Goal: Task Accomplishment & Management: Manage account settings

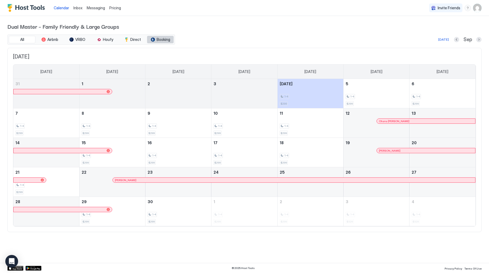
click at [159, 38] on span "Booking" at bounding box center [163, 39] width 14 height 5
click at [137, 41] on span "Direct" at bounding box center [135, 39] width 11 height 5
click at [106, 39] on span "Houfy" at bounding box center [108, 39] width 10 height 5
drag, startPoint x: 24, startPoint y: 40, endPoint x: 28, endPoint y: 40, distance: 4.3
click at [24, 40] on span "All" at bounding box center [22, 39] width 4 height 5
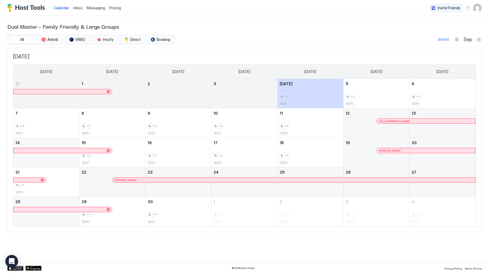
click at [476, 10] on img "User profile" at bounding box center [477, 8] width 9 height 9
click at [427, 32] on div "Settings" at bounding box center [446, 29] width 67 height 9
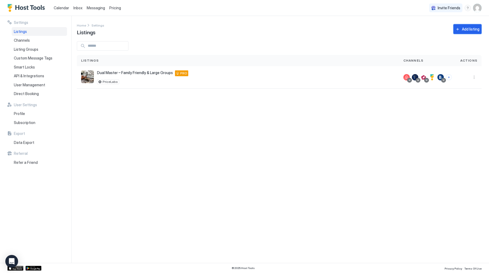
drag, startPoint x: 457, startPoint y: 31, endPoint x: 457, endPoint y: 36, distance: 5.3
click at [457, 32] on button "Add listing" at bounding box center [467, 29] width 28 height 10
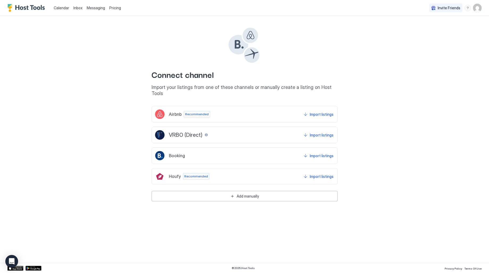
click at [63, 9] on span "Calendar" at bounding box center [61, 8] width 15 height 5
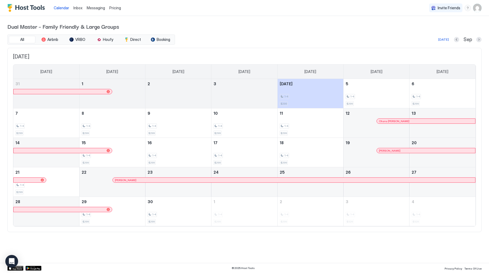
click at [470, 10] on div "menu" at bounding box center [467, 8] width 6 height 6
click at [474, 10] on div at bounding box center [244, 136] width 489 height 273
click at [476, 9] on img "User profile" at bounding box center [477, 8] width 9 height 9
click at [438, 26] on div "Settings" at bounding box center [446, 29] width 67 height 9
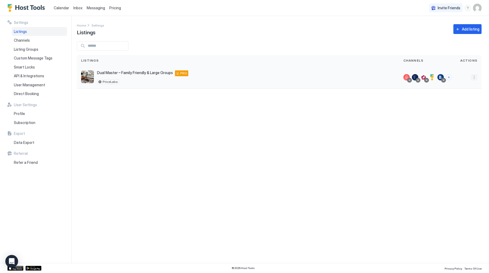
click at [473, 77] on button "More options" at bounding box center [473, 77] width 6 height 6
click at [459, 99] on div "Listing Settings" at bounding box center [460, 102] width 36 height 9
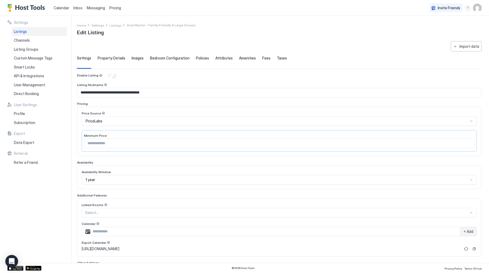
scroll to position [2, 0]
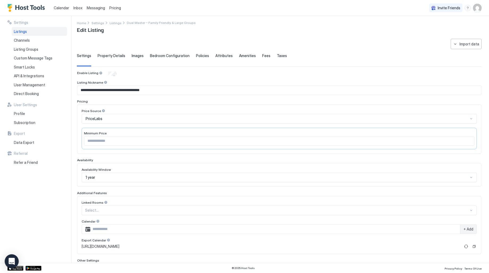
click at [12, 259] on icon "Open Intercom Messenger" at bounding box center [12, 261] width 6 height 7
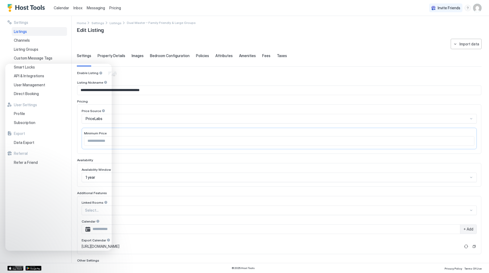
click at [91, 43] on div "**********" at bounding box center [279, 180] width 404 height 282
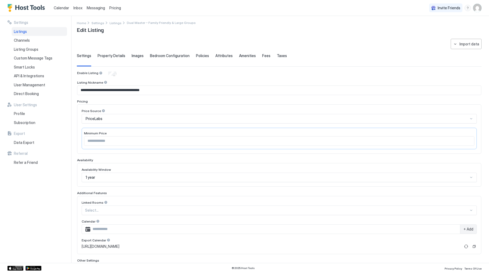
click at [477, 7] on img "User profile" at bounding box center [477, 8] width 9 height 9
click at [443, 28] on div "Settings" at bounding box center [446, 29] width 67 height 9
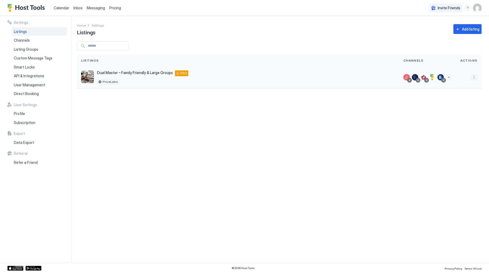
click at [473, 77] on button "More options" at bounding box center [473, 77] width 6 height 6
click at [468, 118] on span "Airbnb Settings" at bounding box center [461, 119] width 24 height 4
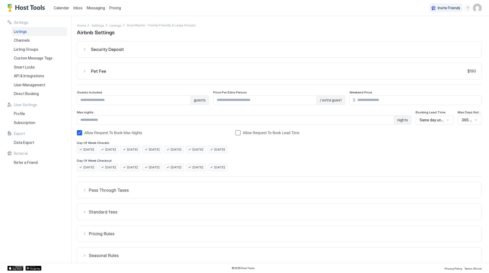
scroll to position [0, 0]
click at [57, 8] on span "Calendar" at bounding box center [61, 8] width 15 height 5
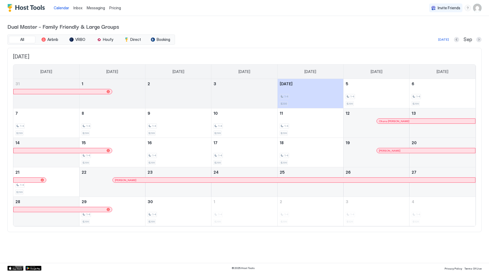
click at [479, 7] on img "User profile" at bounding box center [477, 8] width 9 height 9
click at [456, 30] on div "Settings" at bounding box center [446, 29] width 67 height 9
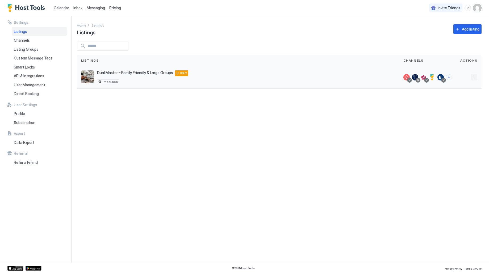
click at [474, 78] on button "More options" at bounding box center [473, 77] width 6 height 6
click at [467, 104] on span "Listing Settings" at bounding box center [462, 102] width 24 height 4
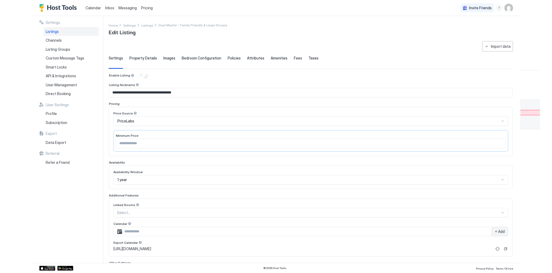
scroll to position [0, 0]
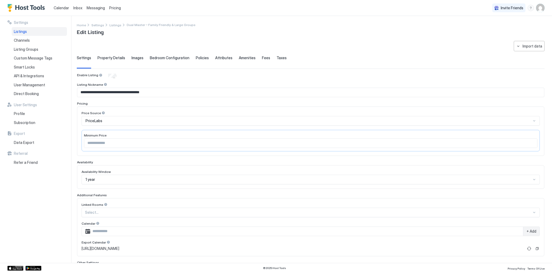
click at [58, 10] on span "Calendar" at bounding box center [61, 8] width 15 height 5
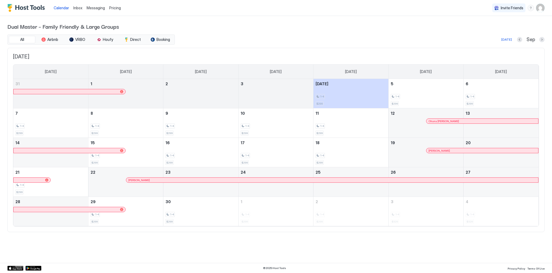
click at [488, 8] on img "User profile" at bounding box center [540, 8] width 9 height 9
click at [488, 28] on div "Settings" at bounding box center [510, 29] width 67 height 9
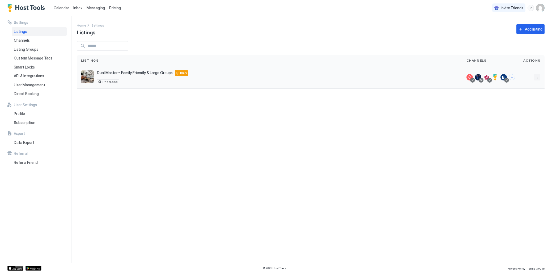
click at [488, 77] on button "More options" at bounding box center [537, 77] width 6 height 6
click at [488, 101] on span "Listing Settings" at bounding box center [525, 102] width 24 height 4
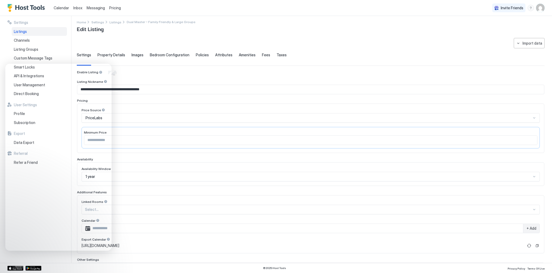
scroll to position [3, 0]
click at [488, 9] on img "User profile" at bounding box center [540, 8] width 9 height 9
click at [488, 28] on div "Settings" at bounding box center [510, 29] width 67 height 9
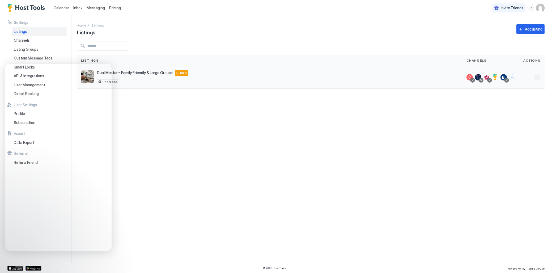
click at [488, 78] on button "More options" at bounding box center [537, 77] width 6 height 6
click at [488, 119] on span "Airbnb Settings" at bounding box center [525, 119] width 24 height 4
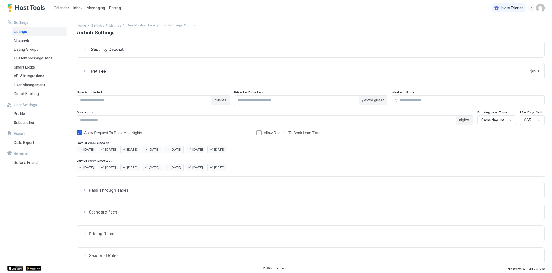
click at [488, 9] on img "User profile" at bounding box center [540, 8] width 9 height 9
click at [488, 27] on div "Settings" at bounding box center [510, 29] width 67 height 9
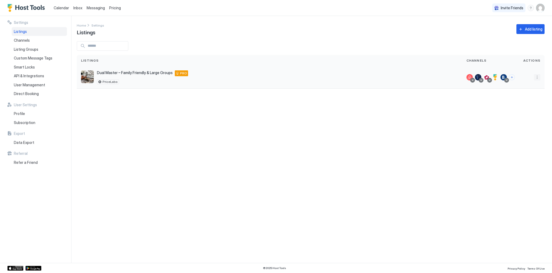
click at [488, 75] on button "More options" at bounding box center [537, 77] width 6 height 6
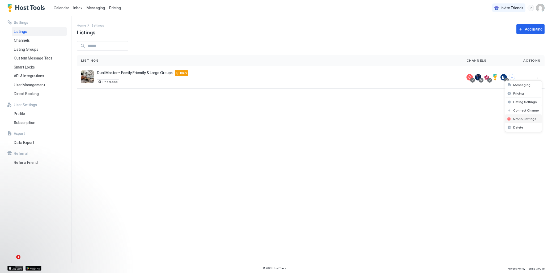
click at [488, 121] on span "Airbnb Settings" at bounding box center [525, 119] width 24 height 4
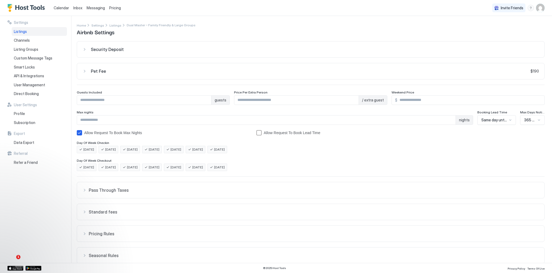
click at [423, 101] on input "Input Field" at bounding box center [470, 100] width 147 height 9
click at [488, 9] on img "User profile" at bounding box center [540, 8] width 9 height 9
click at [488, 32] on div "Settings" at bounding box center [510, 29] width 67 height 9
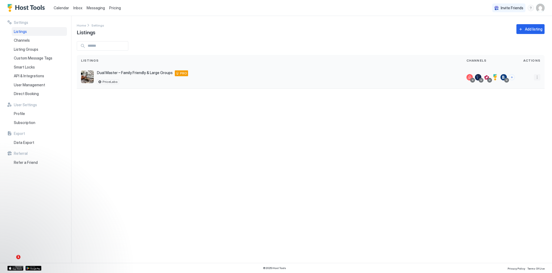
click at [488, 80] on button "More options" at bounding box center [537, 77] width 6 height 6
click at [488, 104] on div "Listing Settings" at bounding box center [523, 102] width 36 height 9
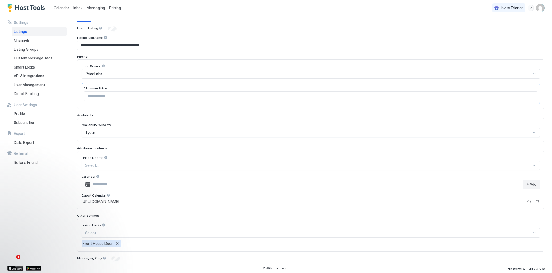
scroll to position [66, 0]
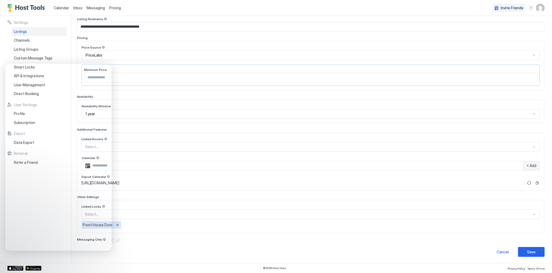
click at [488, 7] on img "User profile" at bounding box center [540, 8] width 9 height 9
click at [488, 29] on div "Settings" at bounding box center [510, 29] width 67 height 9
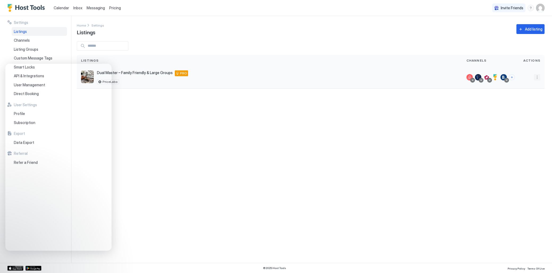
click at [488, 77] on button "More options" at bounding box center [537, 77] width 6 height 6
click at [488, 77] on div at bounding box center [276, 136] width 552 height 273
click at [488, 9] on img "User profile" at bounding box center [540, 8] width 9 height 9
click at [488, 29] on div "Settings" at bounding box center [510, 29] width 67 height 9
click at [481, 30] on div "Home Settings Listings Add listing" at bounding box center [311, 29] width 468 height 14
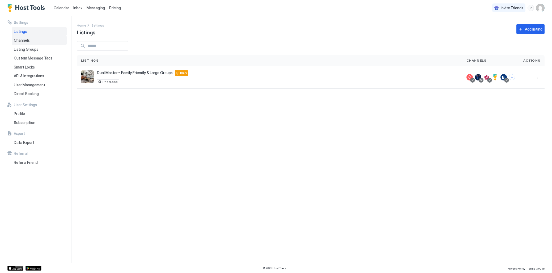
click at [24, 39] on span "Channels" at bounding box center [22, 40] width 16 height 5
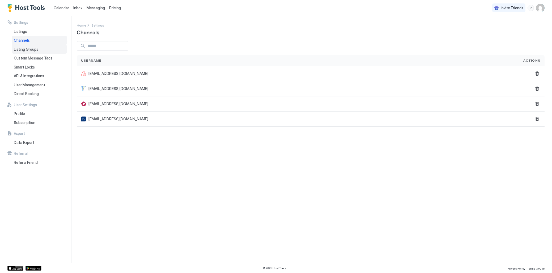
click at [28, 51] on span "Listing Groups" at bounding box center [26, 49] width 24 height 5
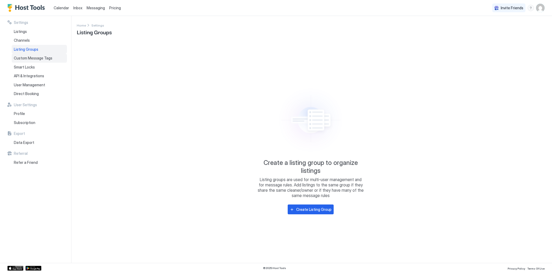
click at [29, 59] on span "Custom Message Tags" at bounding box center [33, 58] width 39 height 5
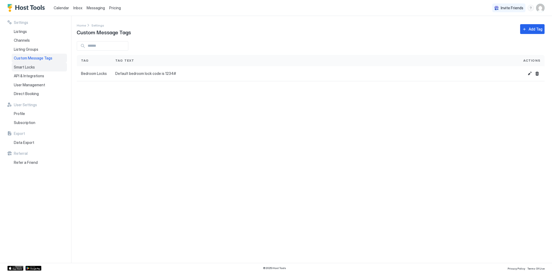
click at [28, 68] on span "Smart Locks" at bounding box center [24, 67] width 21 height 5
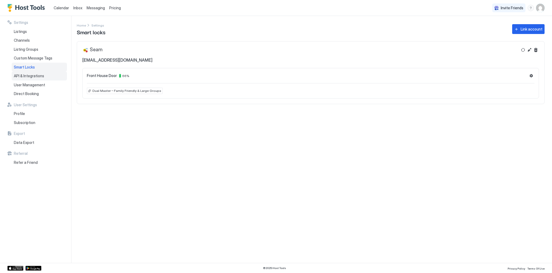
click at [29, 78] on span "API & Integrations" at bounding box center [29, 76] width 30 height 5
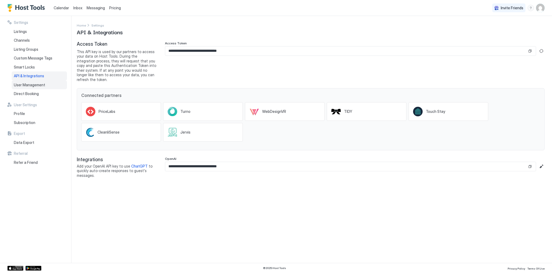
click at [39, 86] on span "User Management" at bounding box center [29, 85] width 31 height 5
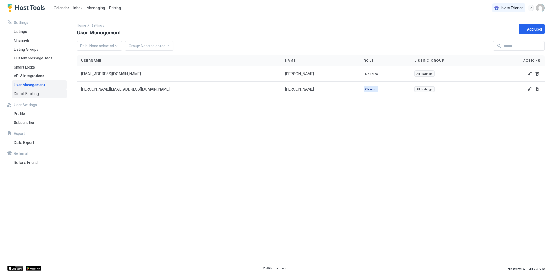
click at [35, 93] on span "Direct Booking" at bounding box center [26, 93] width 25 height 5
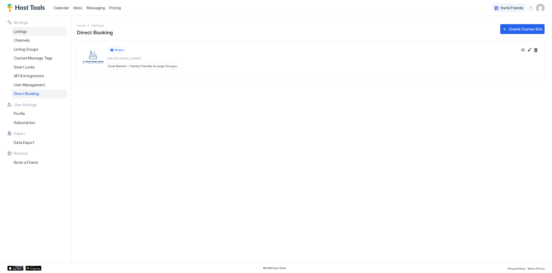
click at [31, 31] on div "Listings" at bounding box center [39, 31] width 55 height 9
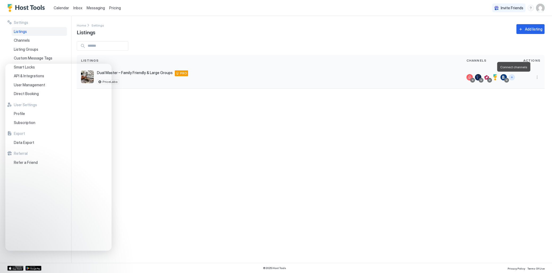
click at [488, 76] on button "Connect channels" at bounding box center [512, 77] width 6 height 6
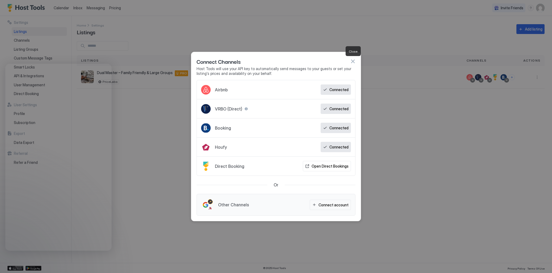
click at [353, 61] on button "button" at bounding box center [352, 61] width 5 height 5
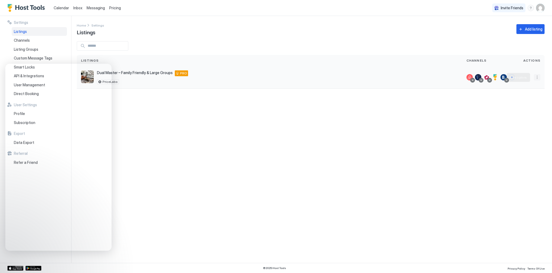
click at [488, 77] on button "More options" at bounding box center [537, 77] width 6 height 6
click at [488, 77] on div at bounding box center [276, 136] width 552 height 273
click at [488, 78] on button "Connect channels" at bounding box center [512, 77] width 6 height 6
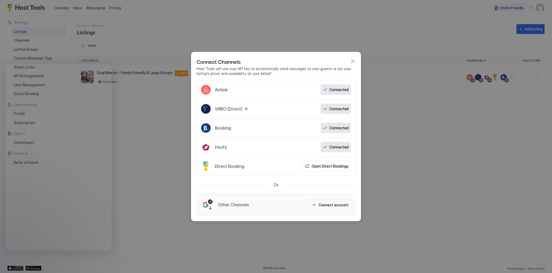
click at [353, 60] on button "button" at bounding box center [352, 61] width 5 height 5
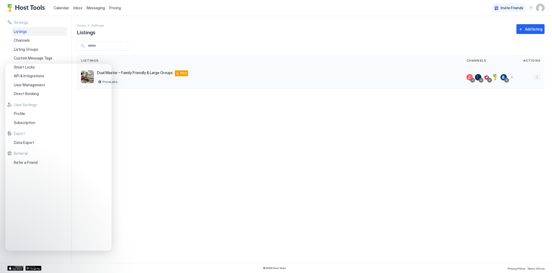
click at [488, 77] on button "More options" at bounding box center [537, 77] width 6 height 6
click at [488, 115] on div "Airbnb Settings" at bounding box center [523, 119] width 36 height 9
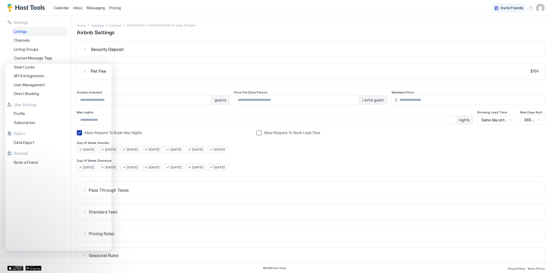
drag, startPoint x: 163, startPoint y: 133, endPoint x: 125, endPoint y: 108, distance: 45.5
click at [163, 133] on div "Allow Request To Book Max Nights" at bounding box center [164, 132] width 175 height 5
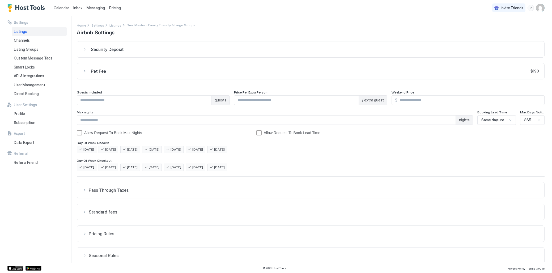
click at [92, 49] on span "Security Deposit" at bounding box center [107, 49] width 33 height 5
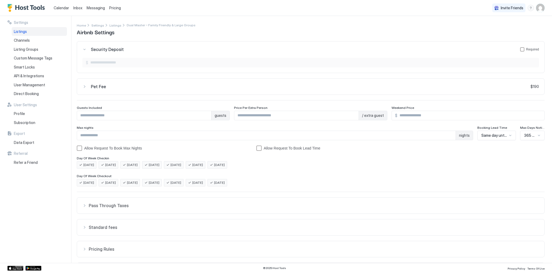
click at [86, 49] on div "Security Deposit Required" at bounding box center [310, 49] width 457 height 5
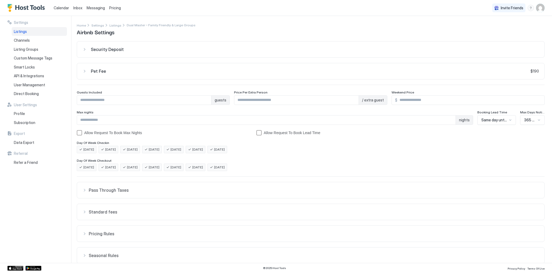
click at [86, 49] on div "Security Deposit" at bounding box center [310, 49] width 457 height 5
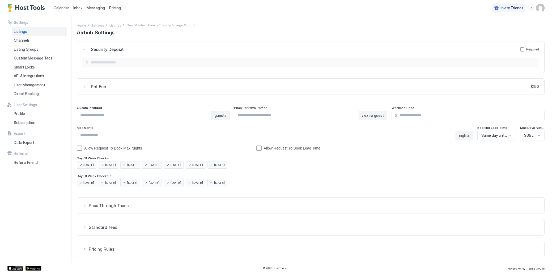
scroll to position [1, 0]
click at [488, 49] on div "securityDepositForm" at bounding box center [522, 48] width 4 height 4
click at [145, 64] on input "Input Field" at bounding box center [313, 62] width 451 height 9
type input "***"
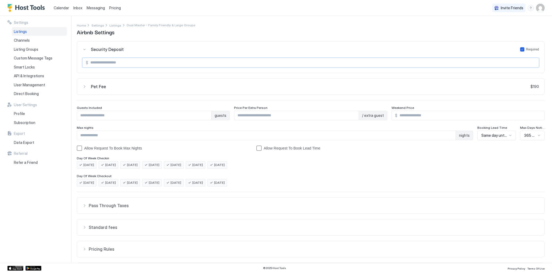
click at [119, 72] on section "$ ***" at bounding box center [310, 64] width 467 height 15
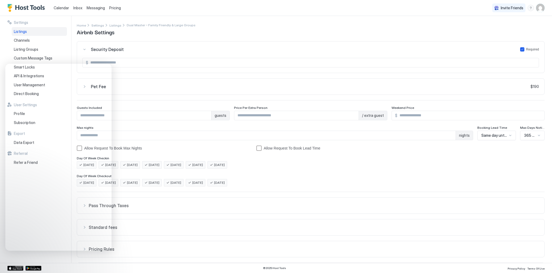
click at [161, 137] on input "***" at bounding box center [266, 135] width 379 height 9
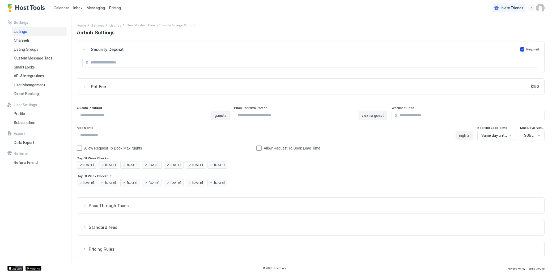
click at [488, 48] on icon "securityDepositForm" at bounding box center [522, 49] width 3 height 3
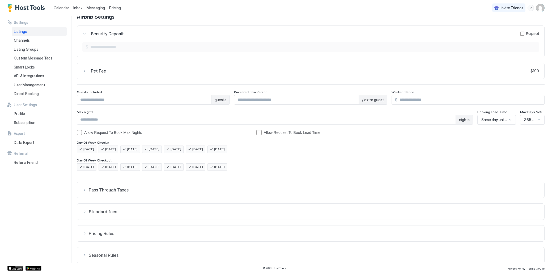
scroll to position [17, 0]
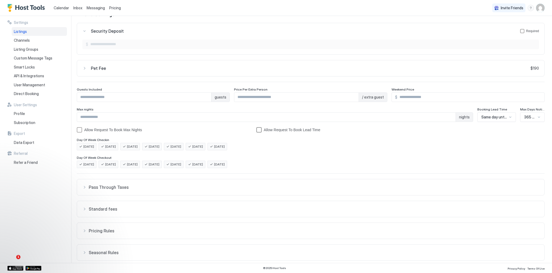
click at [260, 132] on div "bookingLeadTimeAllowRequestToBook" at bounding box center [258, 129] width 5 height 5
click at [260, 132] on icon "bookingLeadTimeAllowRequestToBook" at bounding box center [259, 131] width 4 height 4
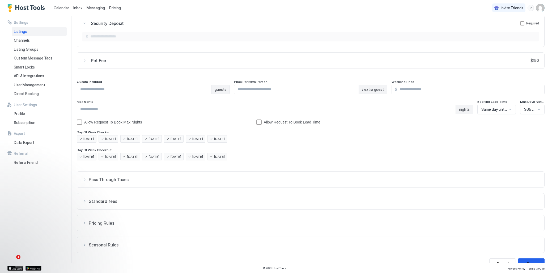
scroll to position [28, 0]
click at [203, 155] on span "[DATE]" at bounding box center [197, 154] width 11 height 5
click at [203, 138] on span "[DATE]" at bounding box center [197, 137] width 11 height 5
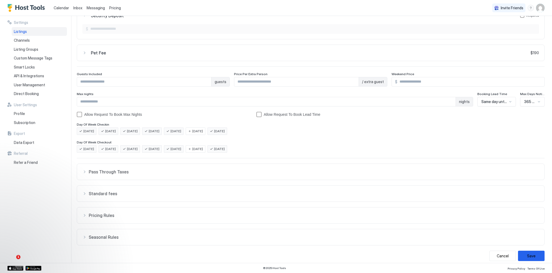
scroll to position [38, 0]
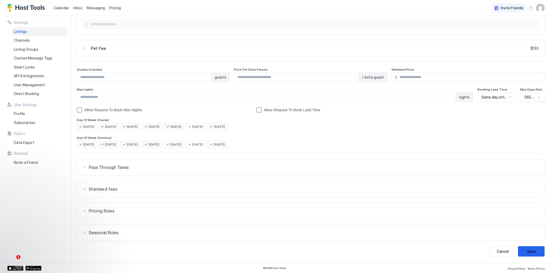
click at [122, 168] on span "Pass Through Taxes" at bounding box center [314, 167] width 450 height 5
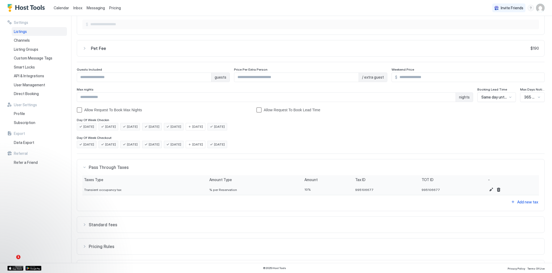
click at [122, 169] on span "Pass Through Taxes" at bounding box center [314, 167] width 450 height 5
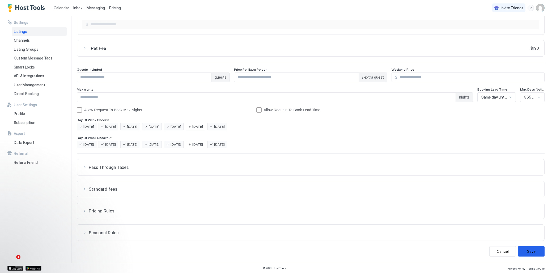
click at [111, 191] on span "Standard fees" at bounding box center [314, 188] width 450 height 5
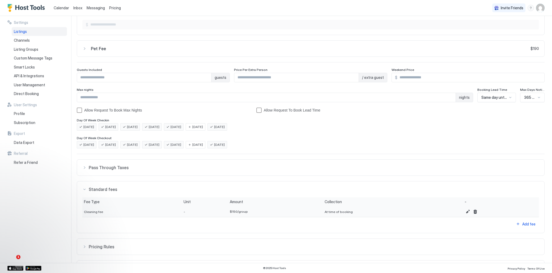
click at [111, 190] on span "Standard fees" at bounding box center [314, 189] width 450 height 5
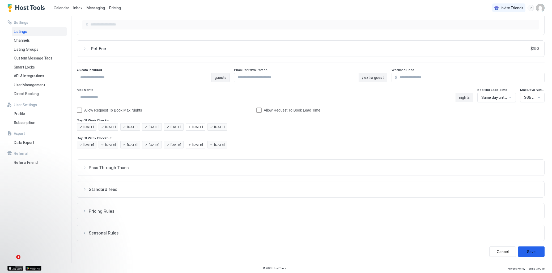
click at [111, 171] on button "Pass Through Taxes" at bounding box center [310, 168] width 467 height 16
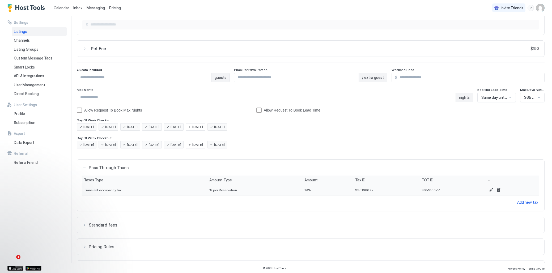
click at [111, 171] on button "Pass Through Taxes" at bounding box center [310, 168] width 467 height 16
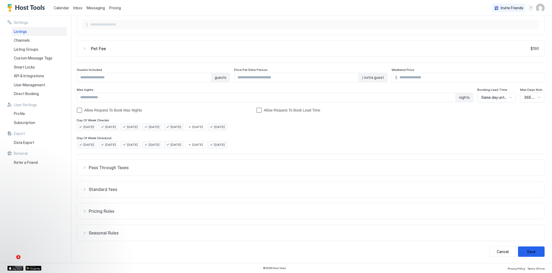
click at [103, 210] on span "Pricing Rules" at bounding box center [314, 211] width 450 height 5
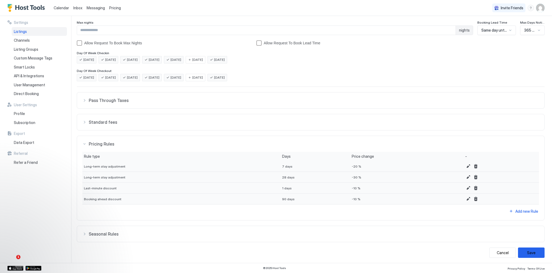
scroll to position [106, 0]
click at [465, 176] on button "Edit" at bounding box center [468, 176] width 6 height 6
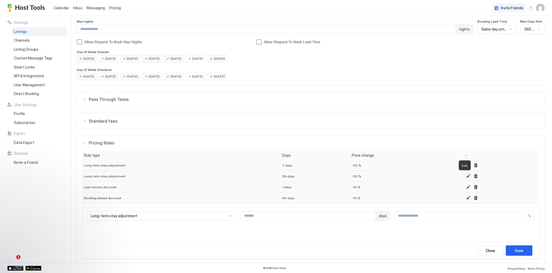
click at [465, 176] on button "Edit" at bounding box center [468, 176] width 6 height 6
click at [404, 216] on input "***" at bounding box center [461, 215] width 133 height 9
type input "**"
type input "***"
click at [465, 164] on button "Edit" at bounding box center [468, 165] width 6 height 6
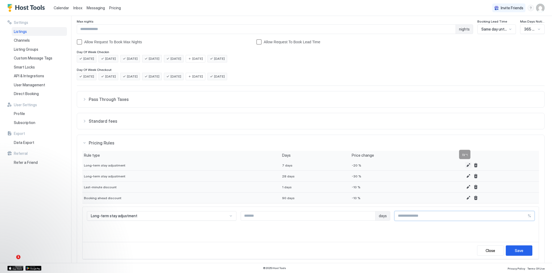
type input "*"
click at [488, 249] on div "Save" at bounding box center [519, 251] width 9 height 6
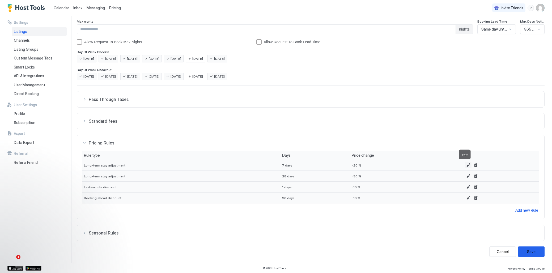
click at [465, 164] on button "Edit" at bounding box center [468, 165] width 6 height 6
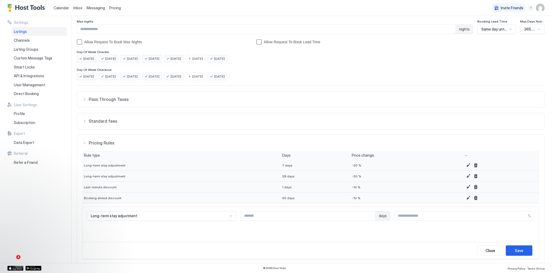
click at [416, 217] on input "***" at bounding box center [461, 215] width 133 height 9
type input "**"
type input "***"
click at [488, 248] on button "Save" at bounding box center [519, 250] width 27 height 10
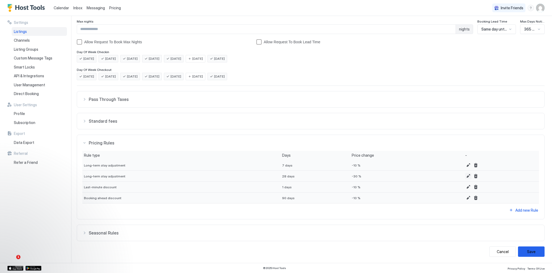
click at [465, 175] on button "Edit" at bounding box center [468, 176] width 6 height 6
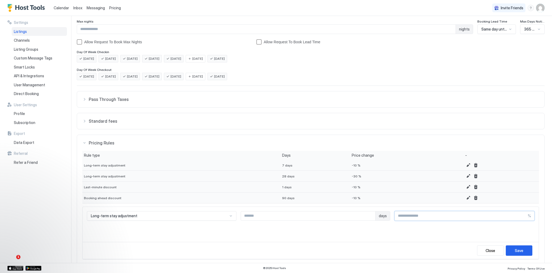
click at [414, 214] on input "***" at bounding box center [461, 215] width 133 height 9
type input "**"
type input "***"
click at [488, 250] on button "Save" at bounding box center [519, 250] width 27 height 10
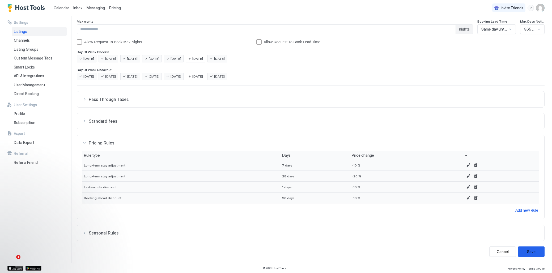
scroll to position [107, 0]
click at [299, 235] on span "Seasonal Rules" at bounding box center [314, 232] width 450 height 5
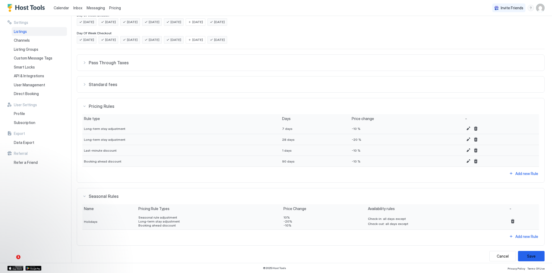
scroll to position [148, 0]
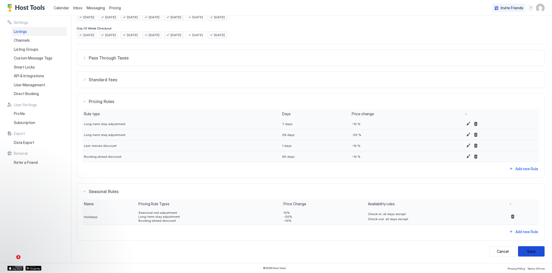
click at [488, 251] on button "Save" at bounding box center [531, 251] width 27 height 10
click at [84, 190] on div "Seasonal Rules" at bounding box center [310, 191] width 457 height 5
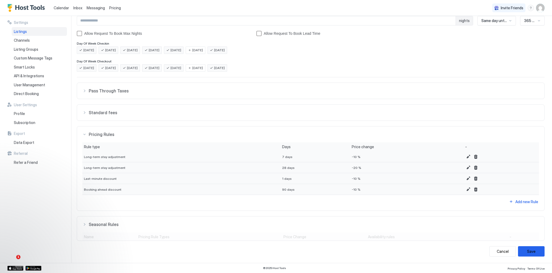
scroll to position [107, 0]
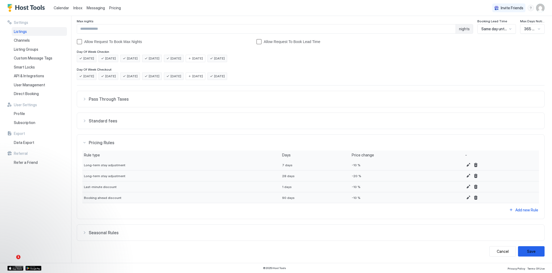
click at [85, 143] on div "Pricing Rules" at bounding box center [310, 142] width 457 height 5
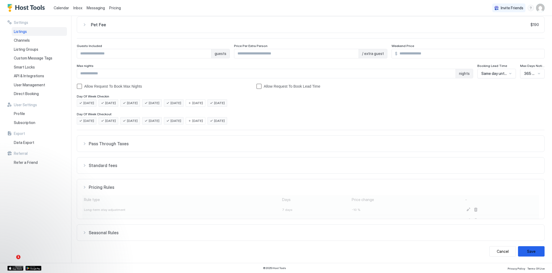
scroll to position [38, 0]
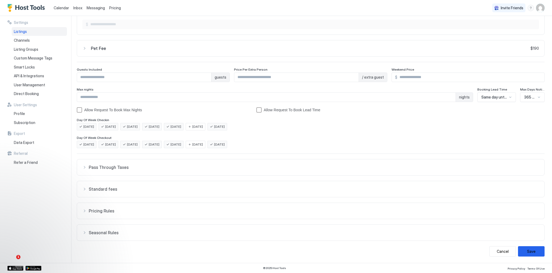
click at [80, 48] on button "Pet Fee $190" at bounding box center [310, 48] width 467 height 16
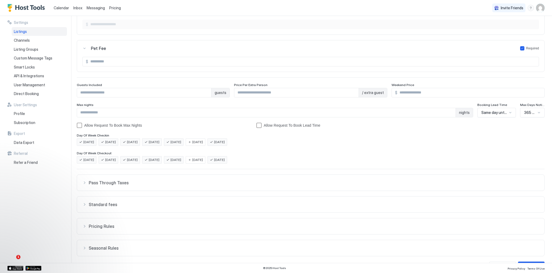
scroll to position [41, 0]
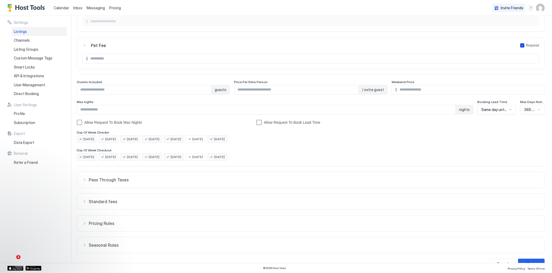
click at [488, 46] on icon "petFeeForm" at bounding box center [522, 45] width 3 height 3
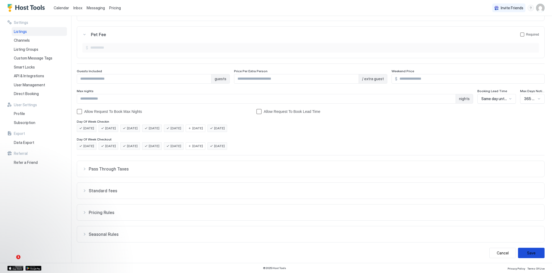
click at [488, 253] on button "Save" at bounding box center [531, 253] width 27 height 10
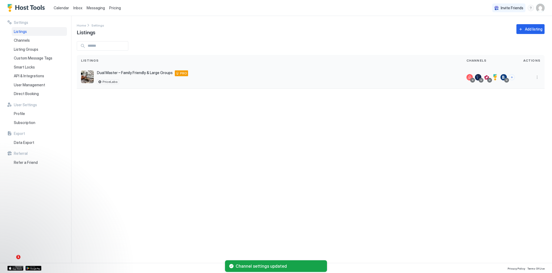
click at [488, 74] on div at bounding box center [532, 77] width 26 height 23
click at [488, 77] on button "More options" at bounding box center [537, 77] width 6 height 6
click at [488, 120] on span "Airbnb Settings" at bounding box center [525, 119] width 24 height 4
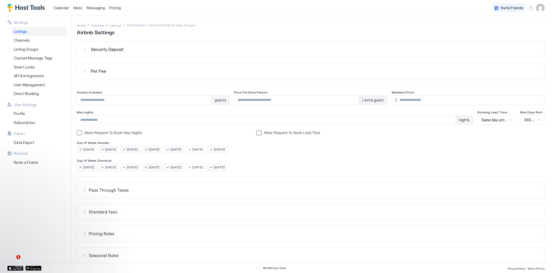
click at [82, 70] on button "Pet Fee" at bounding box center [310, 71] width 467 height 16
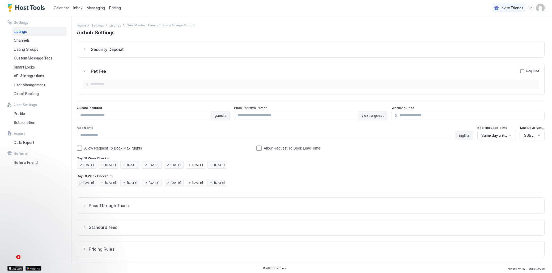
click at [83, 70] on div "Pet Fee Required" at bounding box center [310, 71] width 457 height 5
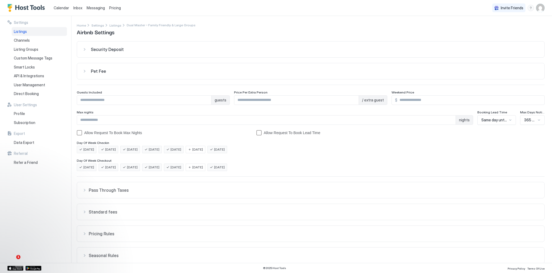
click at [87, 48] on div "Security Deposit" at bounding box center [310, 49] width 457 height 5
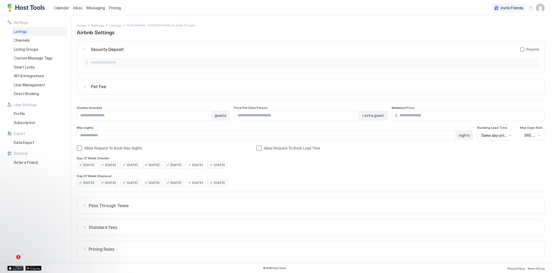
click at [84, 48] on div "Security Deposit Required" at bounding box center [310, 49] width 457 height 5
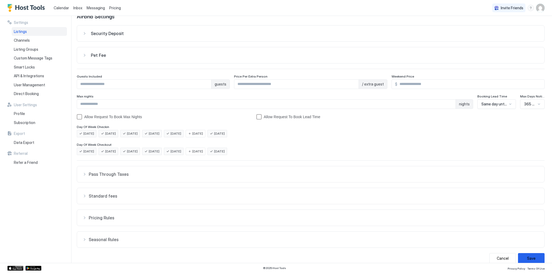
scroll to position [19, 0]
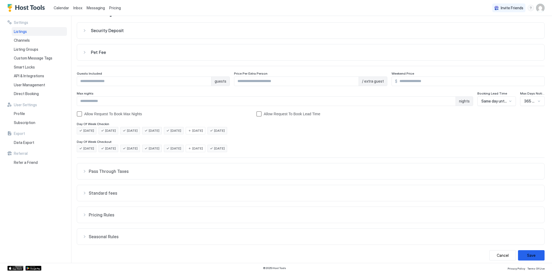
click at [162, 190] on button "Standard fees" at bounding box center [310, 193] width 467 height 16
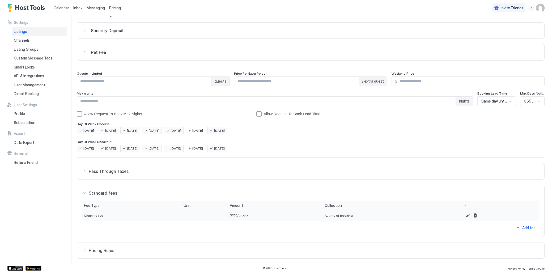
click at [162, 189] on button "Standard fees" at bounding box center [310, 193] width 467 height 16
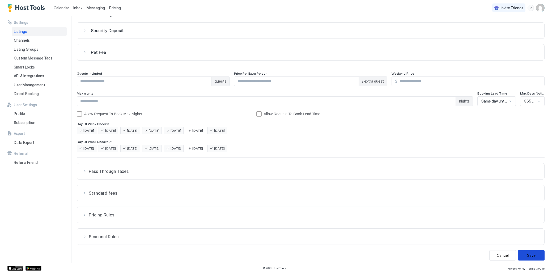
click at [488, 255] on button "Save" at bounding box center [531, 255] width 27 height 10
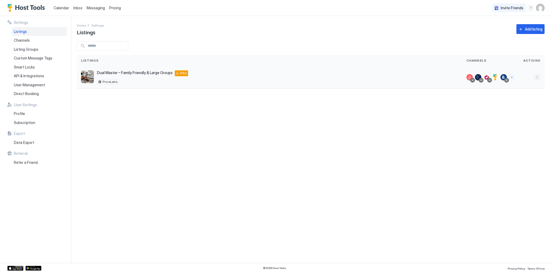
click at [488, 78] on button "More options" at bounding box center [537, 77] width 6 height 6
click at [488, 118] on span "Airbnb Settings" at bounding box center [525, 119] width 24 height 4
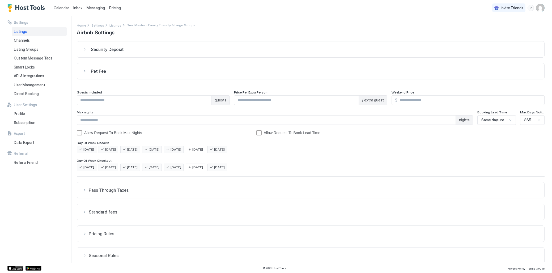
click at [85, 72] on div "Pet Fee" at bounding box center [310, 71] width 457 height 5
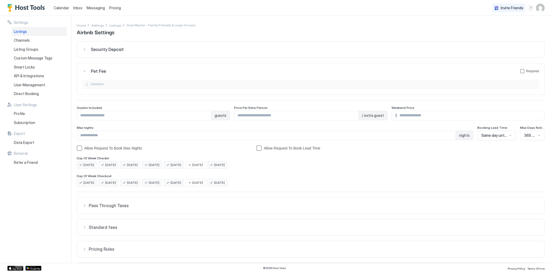
click at [85, 72] on div "Pet Fee Required" at bounding box center [310, 71] width 457 height 5
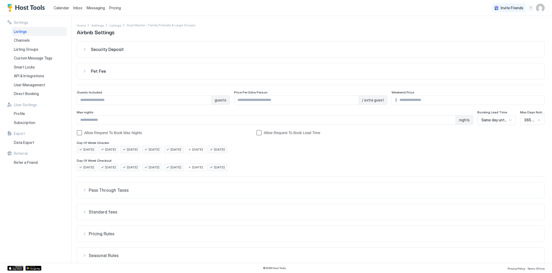
scroll to position [23, 0]
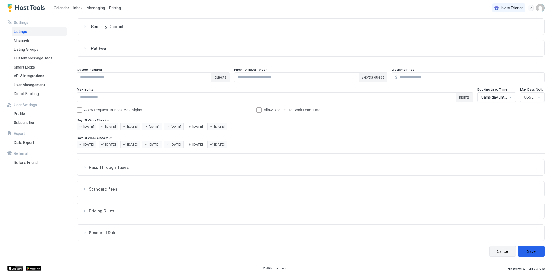
click at [488, 252] on button "Cancel" at bounding box center [502, 251] width 27 height 10
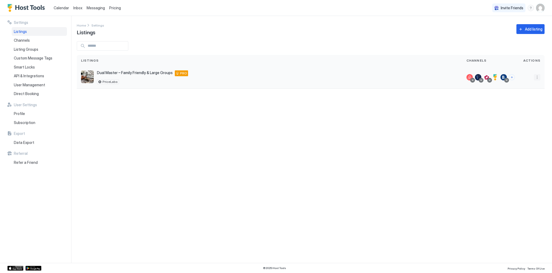
click at [488, 78] on button "More options" at bounding box center [537, 77] width 6 height 6
click at [488, 103] on span "Listing Settings" at bounding box center [525, 102] width 24 height 4
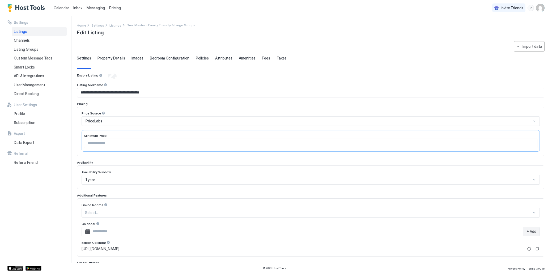
click at [129, 54] on div "**********" at bounding box center [311, 182] width 468 height 282
click at [132, 58] on span "Images" at bounding box center [138, 58] width 12 height 5
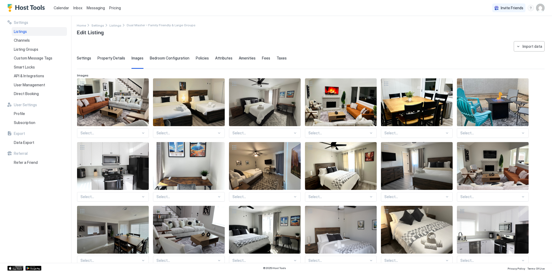
click at [175, 57] on span "Bedroom Configuration" at bounding box center [170, 58] width 40 height 5
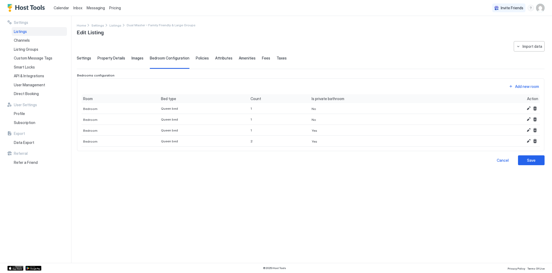
click at [202, 57] on span "Policies" at bounding box center [202, 58] width 13 height 5
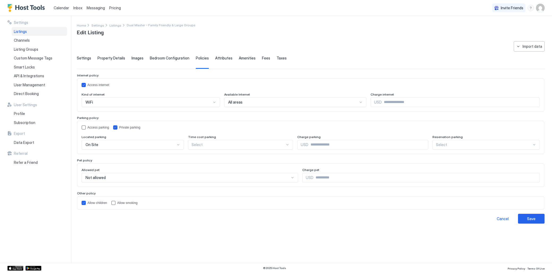
click at [223, 58] on span "Attributes" at bounding box center [223, 58] width 17 height 5
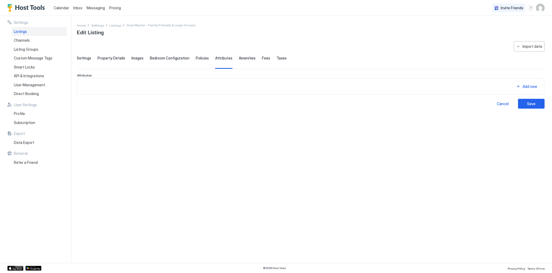
click at [246, 58] on span "Amenities" at bounding box center [247, 58] width 17 height 5
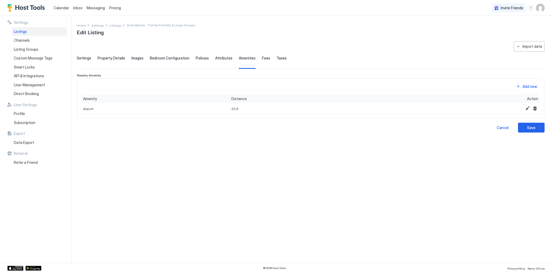
click at [262, 58] on span "Fees" at bounding box center [266, 58] width 8 height 5
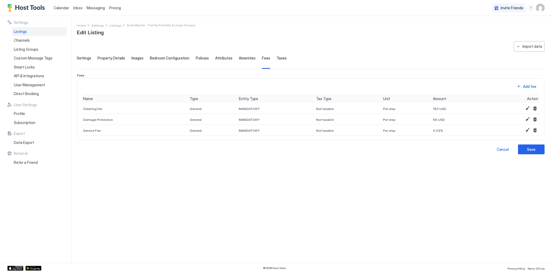
click at [277, 58] on span "Taxes" at bounding box center [282, 58] width 10 height 5
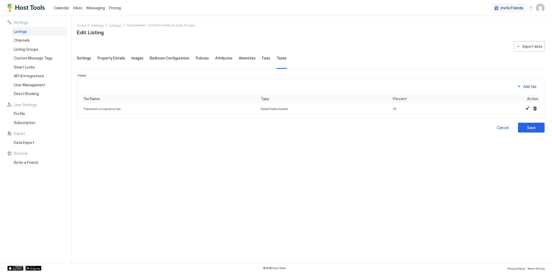
click at [96, 58] on div "Settings Property Details Images Bedroom Configuration Policies Attributes Amen…" at bounding box center [311, 62] width 468 height 13
click at [101, 58] on span "Property Details" at bounding box center [111, 58] width 28 height 5
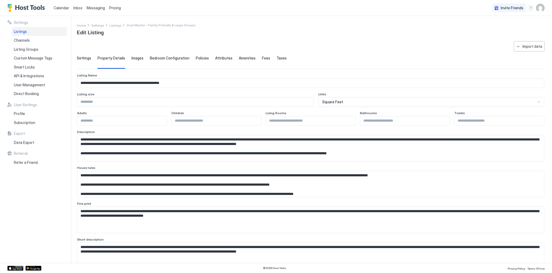
click at [87, 57] on span "Settings" at bounding box center [84, 58] width 14 height 5
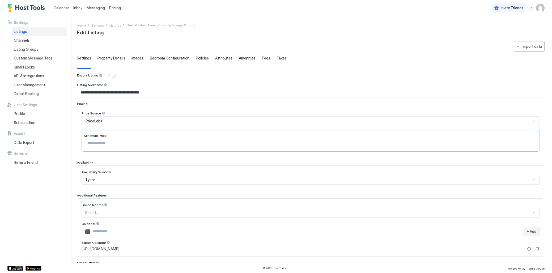
click at [488, 10] on img "User profile" at bounding box center [540, 8] width 9 height 9
click at [488, 33] on div "Settings" at bounding box center [510, 29] width 67 height 9
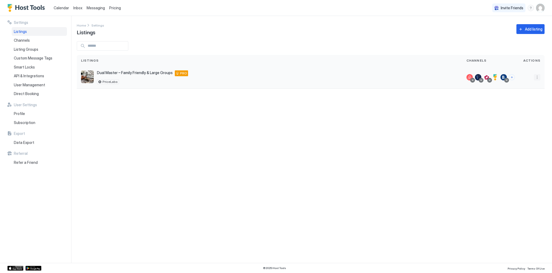
click at [488, 79] on button "More options" at bounding box center [537, 77] width 6 height 6
click at [488, 94] on div "Pricing" at bounding box center [523, 93] width 36 height 9
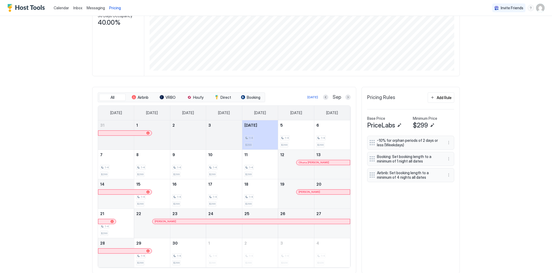
scroll to position [93, 0]
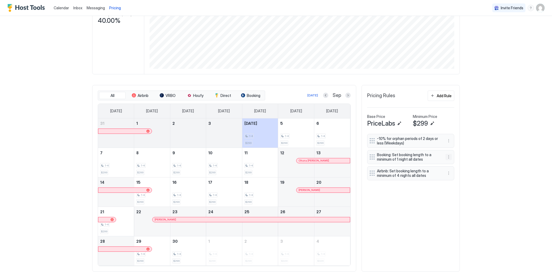
click at [449, 156] on button "More options" at bounding box center [449, 157] width 6 height 6
click at [456, 168] on div "Edit" at bounding box center [456, 164] width 20 height 9
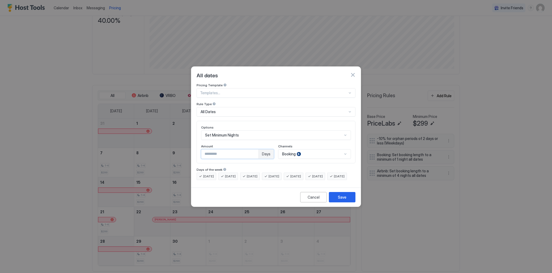
click at [254, 150] on input "*" at bounding box center [229, 154] width 57 height 9
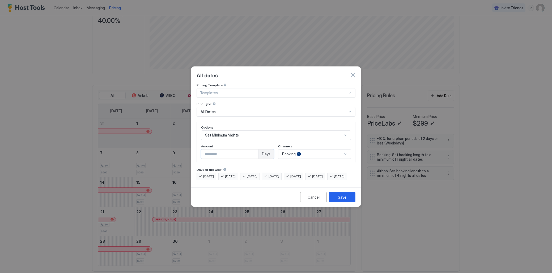
click at [254, 150] on input "*" at bounding box center [229, 154] width 57 height 9
type input "*"
click at [254, 150] on input "*" at bounding box center [229, 154] width 57 height 9
click at [342, 198] on button "Save" at bounding box center [342, 197] width 27 height 10
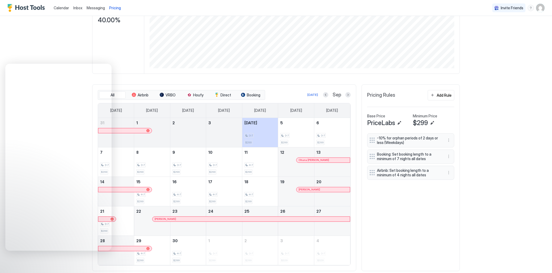
scroll to position [96, 0]
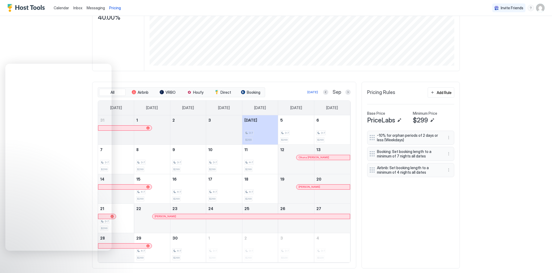
click at [466, 147] on div "Home Pricing Dual Master – Family Friendly & Large Groups Synced less than 20 s…" at bounding box center [276, 97] width 383 height 354
click at [449, 170] on button "More options" at bounding box center [449, 170] width 6 height 6
click at [454, 179] on span "Edit" at bounding box center [457, 178] width 6 height 4
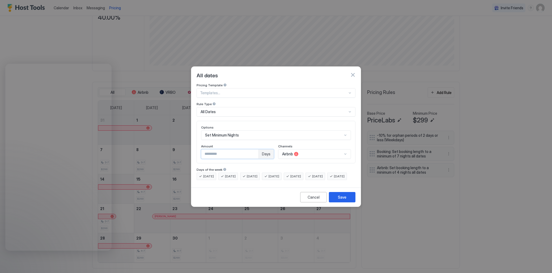
type input "*"
click at [254, 151] on input "*" at bounding box center [229, 154] width 57 height 9
click at [345, 200] on div "Save" at bounding box center [342, 197] width 9 height 6
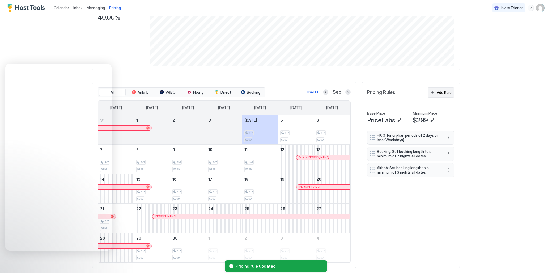
click at [442, 93] on div "Add Rule" at bounding box center [444, 93] width 15 height 6
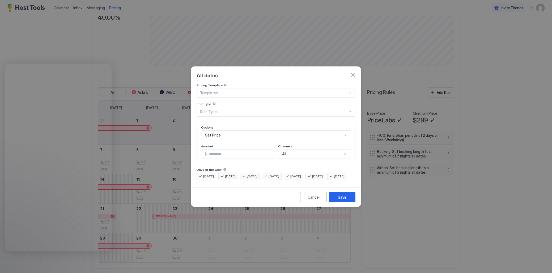
click at [250, 91] on div at bounding box center [273, 93] width 147 height 5
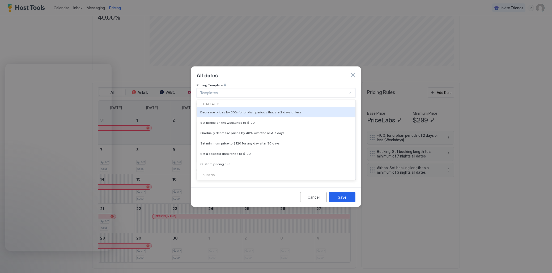
click at [255, 83] on div "Pricing Template" at bounding box center [276, 85] width 159 height 5
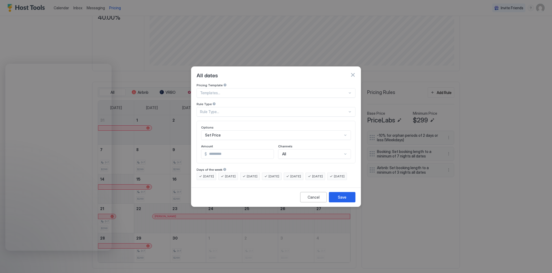
click at [247, 107] on div "Rule Type..." at bounding box center [276, 112] width 159 height 10
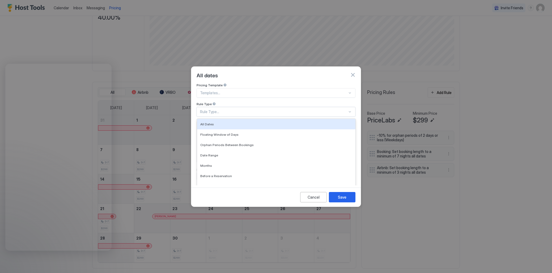
click at [259, 73] on div "All dates" at bounding box center [276, 75] width 159 height 8
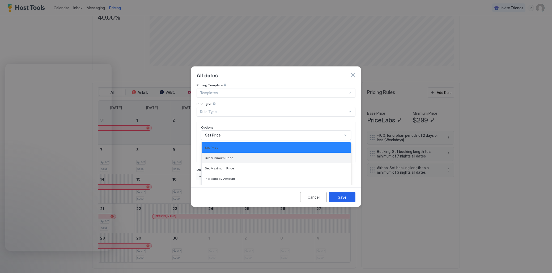
click at [256, 130] on div "Set Minimum Price, 2 of 17. 17 results available. Use Up and Down to choose opt…" at bounding box center [276, 135] width 150 height 10
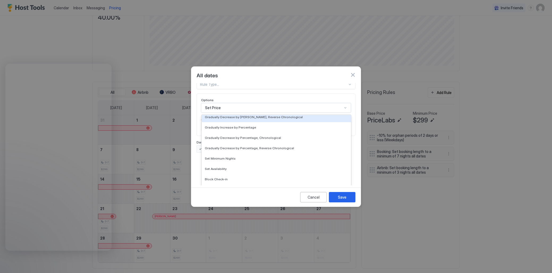
click at [260, 71] on div "All dates" at bounding box center [276, 75] width 159 height 8
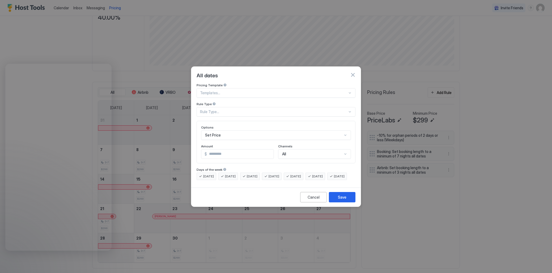
scroll to position [41, 0]
click at [303, 151] on div "All" at bounding box center [314, 154] width 73 height 10
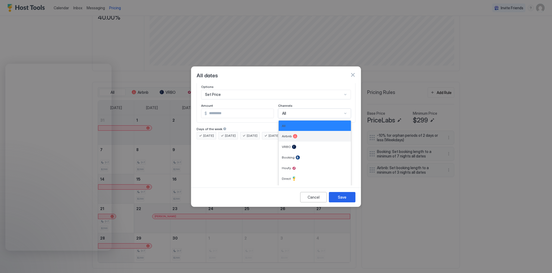
click at [298, 134] on div "Airbnb" at bounding box center [315, 136] width 66 height 4
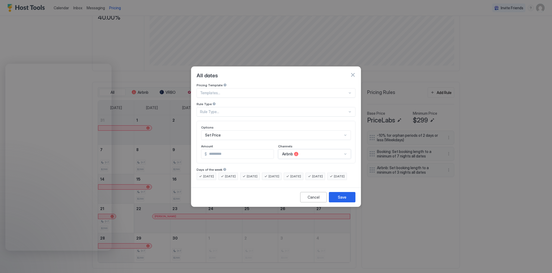
click at [215, 131] on div "Set Price" at bounding box center [276, 135] width 150 height 10
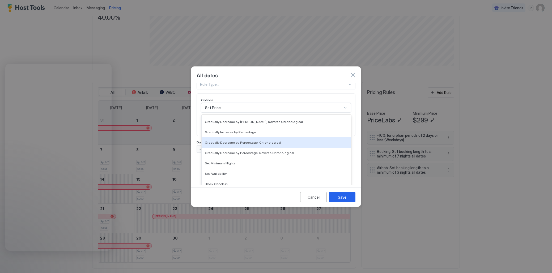
scroll to position [95, 0]
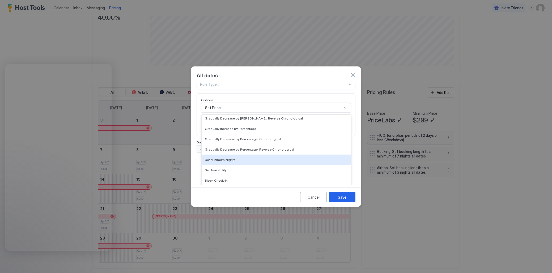
click at [222, 158] on span "Set Minimum Nights" at bounding box center [220, 160] width 31 height 4
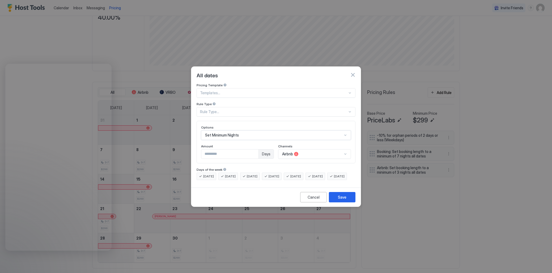
click at [238, 91] on div at bounding box center [273, 93] width 147 height 5
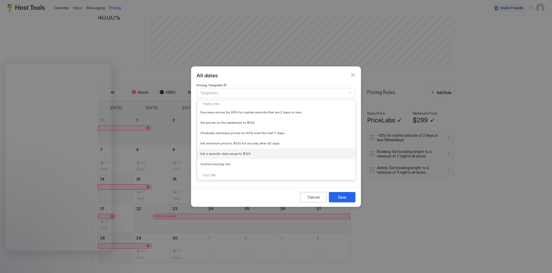
scroll to position [32, 0]
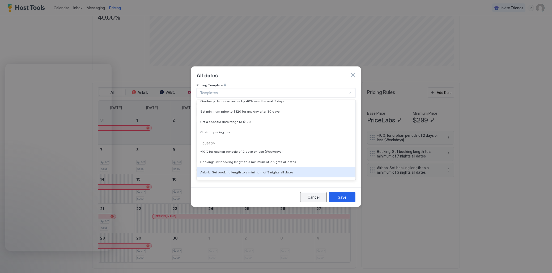
click at [319, 200] on div "Cancel" at bounding box center [314, 197] width 12 height 6
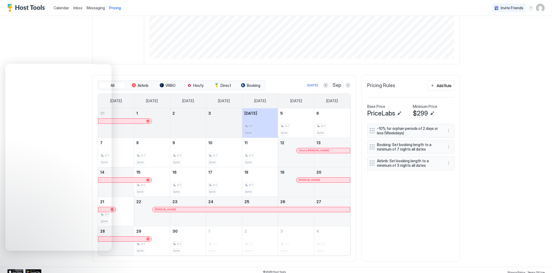
scroll to position [107, 0]
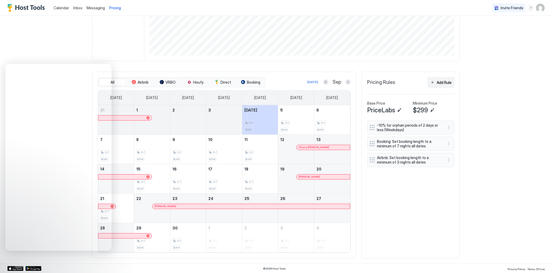
click at [436, 85] on button "Add Rule" at bounding box center [441, 82] width 27 height 10
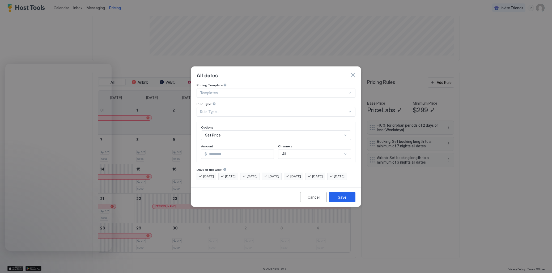
click at [240, 131] on div "Set Price" at bounding box center [276, 135] width 150 height 10
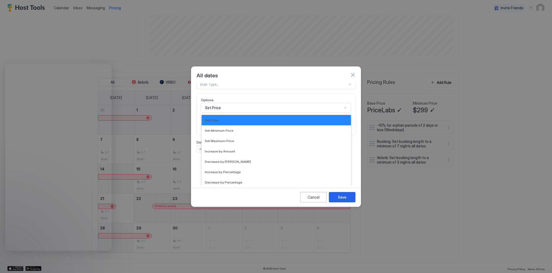
scroll to position [26, 0]
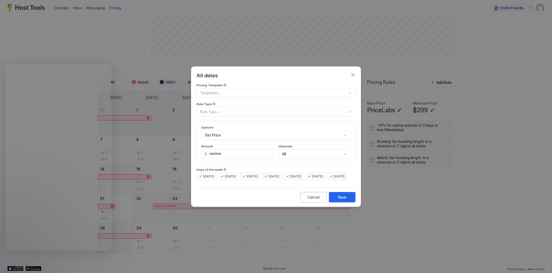
click at [224, 90] on div "Pricing Template Templates... Rule Type Rule Type... Options Set Price Amount $…" at bounding box center [276, 131] width 159 height 97
click at [232, 91] on div at bounding box center [273, 93] width 147 height 5
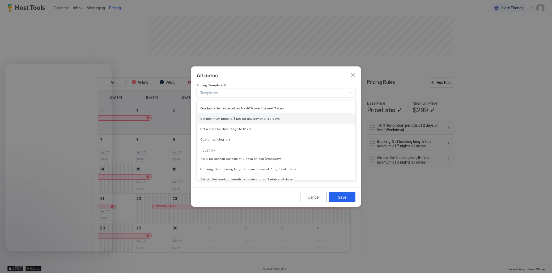
scroll to position [32, 0]
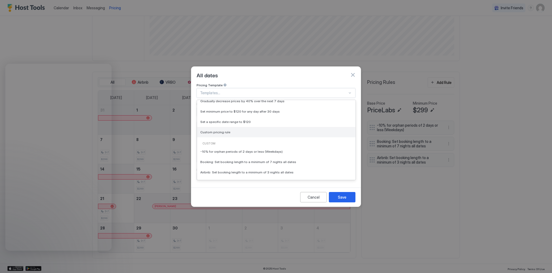
click at [211, 130] on span "Custom pricing rule" at bounding box center [215, 132] width 30 height 4
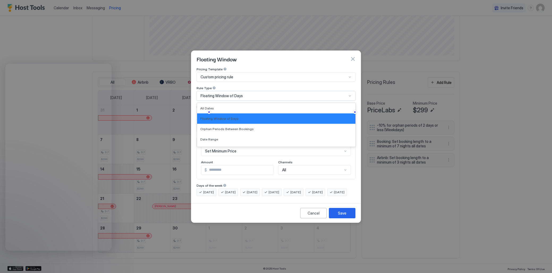
click at [239, 94] on span "Floating Window of Days" at bounding box center [222, 96] width 42 height 5
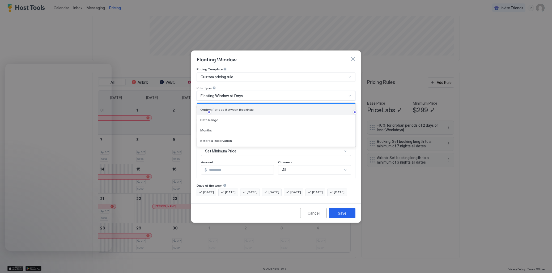
scroll to position [21, 0]
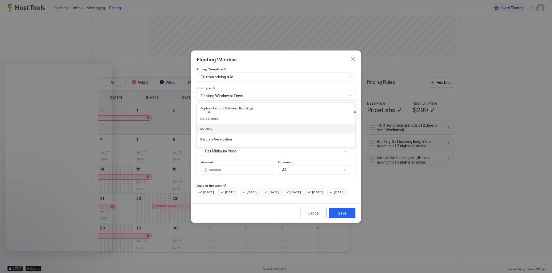
click at [237, 126] on div "Months" at bounding box center [276, 129] width 158 height 10
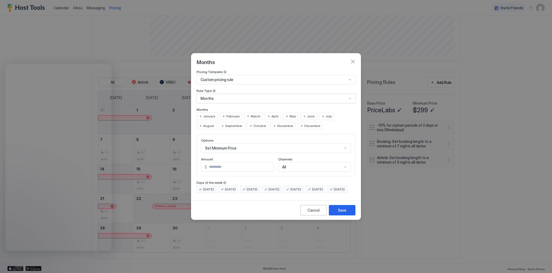
click at [304, 124] on span "December" at bounding box center [312, 126] width 16 height 5
click at [208, 114] on span "January" at bounding box center [209, 116] width 12 height 5
click at [232, 114] on span "February" at bounding box center [232, 116] width 13 height 5
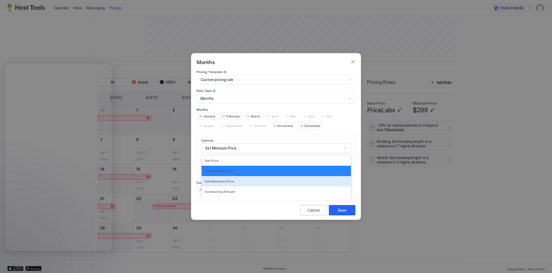
scroll to position [27, 0]
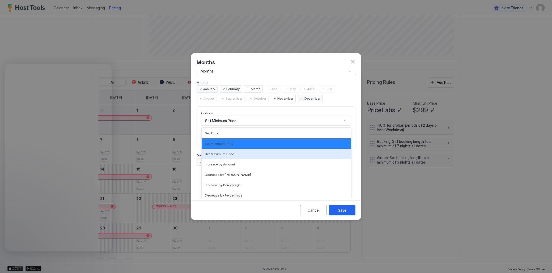
click at [233, 126] on div "Set Maximum Price, 3 of 17. 17 results available. Use Up and Down to choose opt…" at bounding box center [276, 121] width 150 height 10
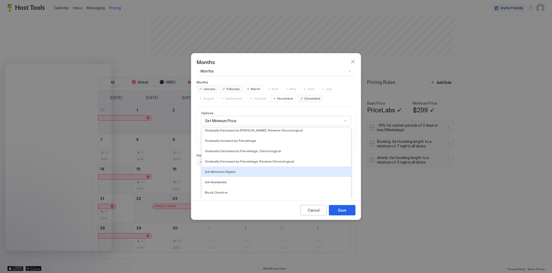
scroll to position [96, 0]
click at [230, 169] on span "Set Minimum Nights" at bounding box center [220, 171] width 31 height 4
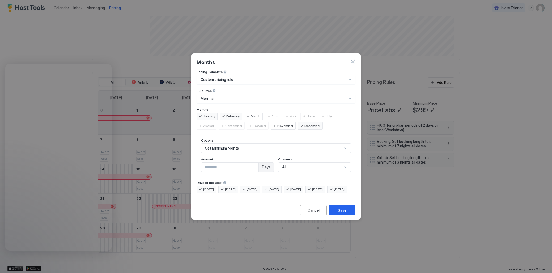
click at [254, 164] on input "***" at bounding box center [229, 167] width 57 height 9
drag, startPoint x: 245, startPoint y: 163, endPoint x: 192, endPoint y: 161, distance: 53.2
click at [192, 161] on div "Pricing Template Custom pricing rule Rule Type Months Months January February M…" at bounding box center [275, 134] width 169 height 129
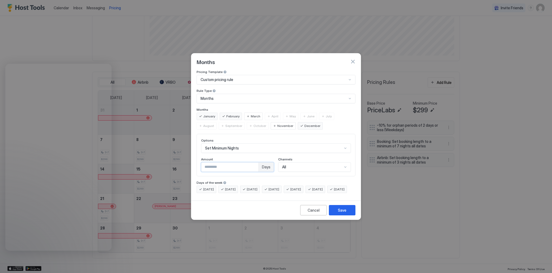
type input "**"
click at [231, 172] on div "Pricing Template Custom pricing rule Rule Type Months Months January February M…" at bounding box center [276, 131] width 159 height 123
click at [299, 166] on div "Booking, 4 of 7. 7 results available. Use Up and Down to choose options, press …" at bounding box center [314, 167] width 73 height 10
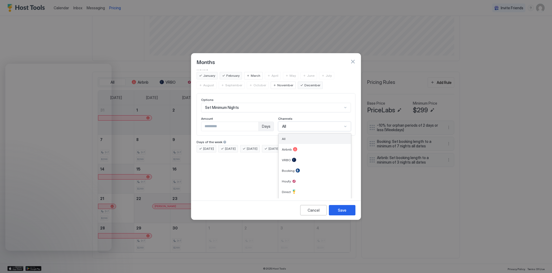
click at [298, 137] on div "All" at bounding box center [315, 139] width 66 height 4
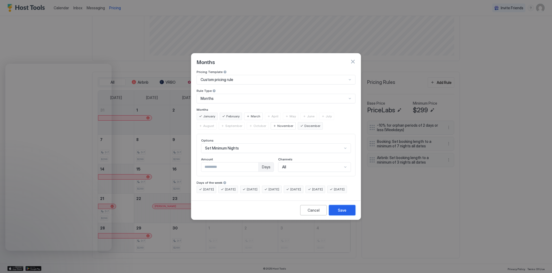
click at [342, 213] on div "Save" at bounding box center [342, 210] width 9 height 6
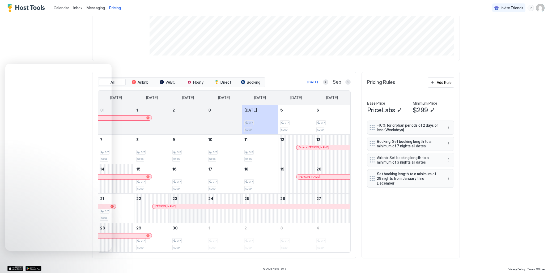
scroll to position [107, 0]
click at [448, 179] on button "More options" at bounding box center [449, 178] width 6 height 6
click at [454, 184] on span "Edit" at bounding box center [457, 186] width 6 height 4
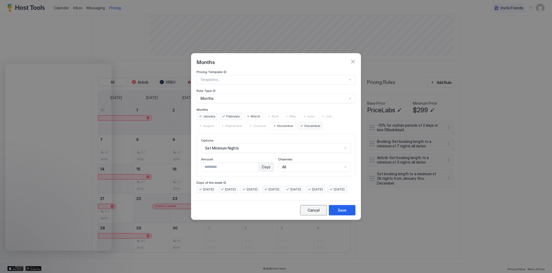
click at [312, 213] on div "Cancel" at bounding box center [314, 210] width 12 height 6
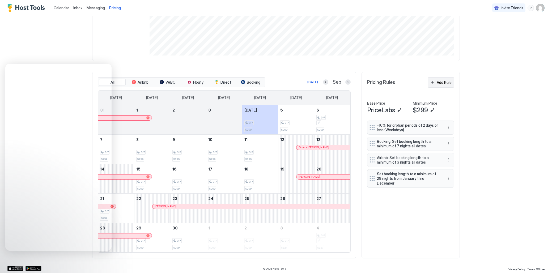
click at [437, 84] on div "Add Rule" at bounding box center [444, 83] width 15 height 6
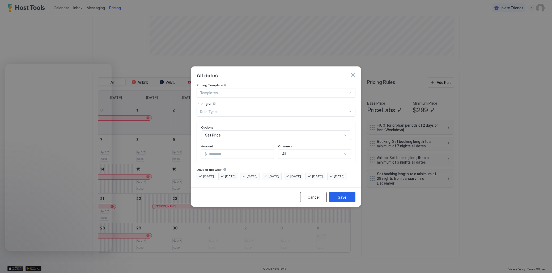
click at [314, 202] on button "Cancel" at bounding box center [313, 197] width 27 height 10
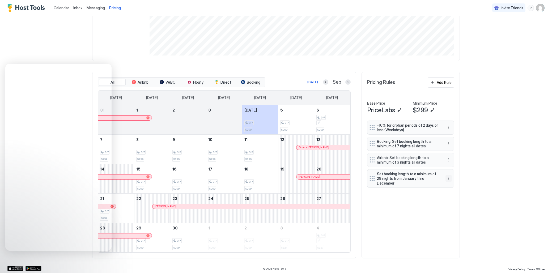
click at [449, 178] on button "More options" at bounding box center [449, 178] width 6 height 6
click at [454, 187] on span "Edit" at bounding box center [457, 186] width 6 height 4
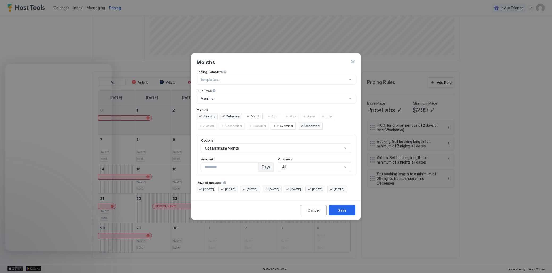
click at [272, 114] on span "April" at bounding box center [275, 116] width 7 height 5
click at [314, 213] on div "Cancel" at bounding box center [314, 210] width 12 height 6
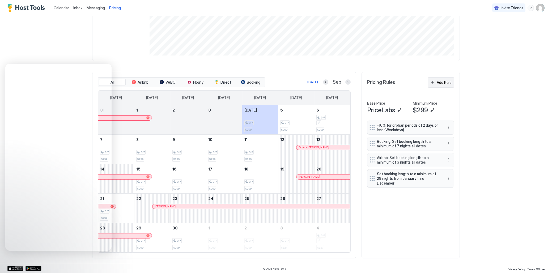
click at [438, 82] on div "Add Rule" at bounding box center [444, 83] width 15 height 6
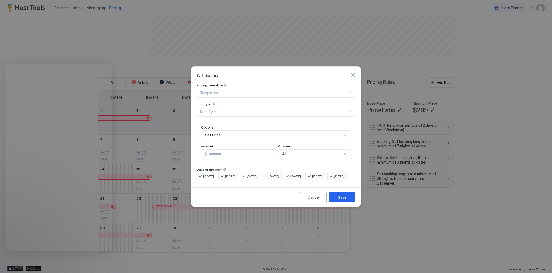
click at [231, 88] on div "Templates..." at bounding box center [276, 93] width 159 height 10
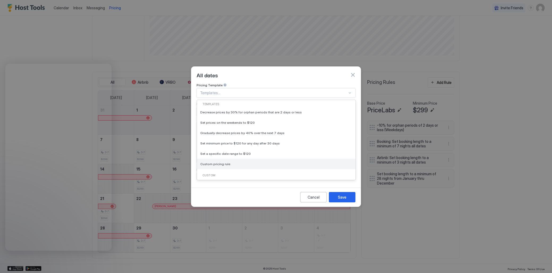
click at [218, 159] on div "Custom pricing rule" at bounding box center [276, 164] width 158 height 10
type input "***"
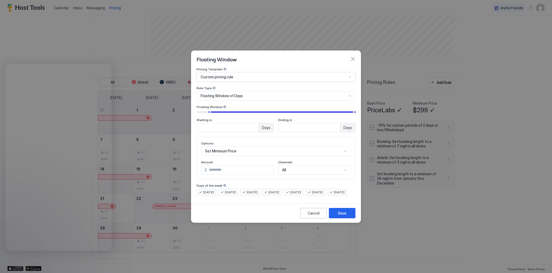
click at [236, 94] on span "Floating Window of Days" at bounding box center [222, 96] width 42 height 5
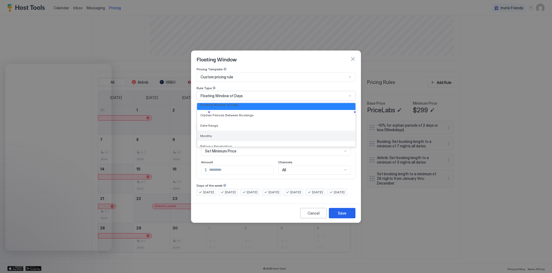
scroll to position [0, 0]
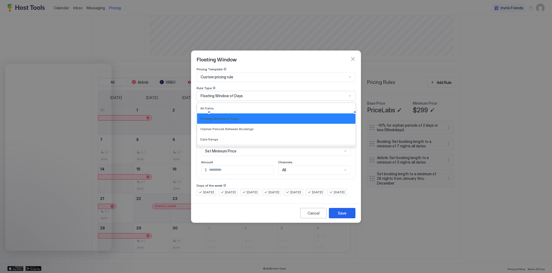
click at [243, 117] on div "Floating Window of Days" at bounding box center [276, 119] width 152 height 4
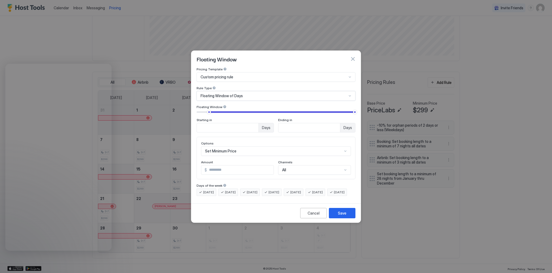
click at [223, 105] on div at bounding box center [225, 107] width 4 height 4
click at [235, 105] on div "Floating Window" at bounding box center [276, 107] width 159 height 5
click at [224, 105] on div at bounding box center [225, 107] width 4 height 4
click at [228, 105] on div "Floating Window" at bounding box center [276, 107] width 159 height 5
type input "*"
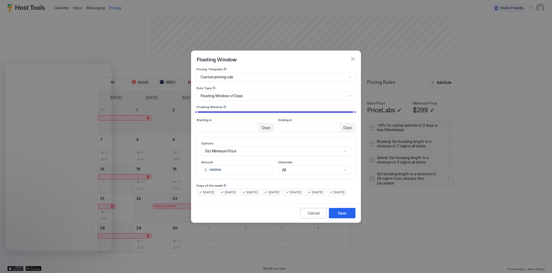
drag, startPoint x: 209, startPoint y: 107, endPoint x: 189, endPoint y: 106, distance: 20.2
click at [189, 106] on div "Floating Window Pricing Template Custom pricing rule Rule Type Floating Window …" at bounding box center [276, 136] width 552 height 273
type input "**"
drag, startPoint x: 355, startPoint y: 108, endPoint x: 205, endPoint y: 113, distance: 150.2
click at [205, 113] on div "Starting in * Days Ending in ** Days" at bounding box center [276, 121] width 159 height 23
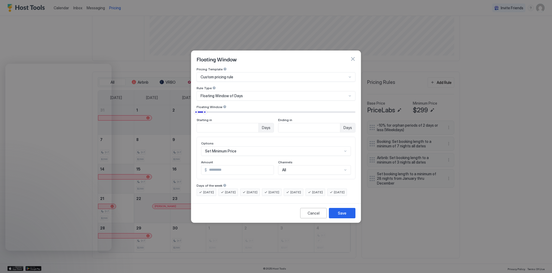
click at [218, 113] on div "Starting in * Days Ending in ** Days" at bounding box center [276, 121] width 159 height 23
drag, startPoint x: 315, startPoint y: 220, endPoint x: 287, endPoint y: 211, distance: 29.2
click at [291, 211] on div "Cancel Save" at bounding box center [275, 212] width 169 height 19
click at [231, 94] on span "Floating Window of Days" at bounding box center [222, 96] width 42 height 5
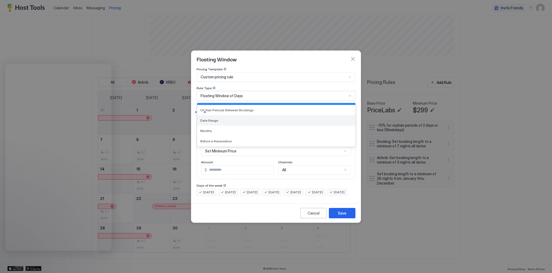
scroll to position [29, 0]
click at [218, 119] on div "Months" at bounding box center [276, 121] width 152 height 4
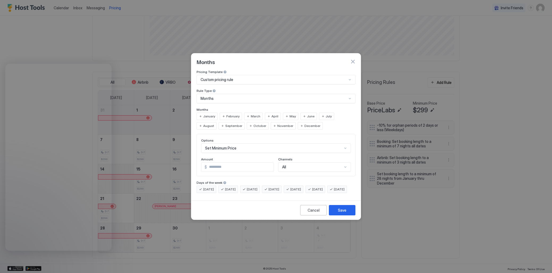
click at [274, 114] on span "April" at bounding box center [275, 116] width 7 height 5
click at [290, 114] on span "May" at bounding box center [293, 116] width 6 height 5
click at [307, 114] on span "June" at bounding box center [310, 116] width 7 height 5
click at [322, 113] on div "July" at bounding box center [326, 116] width 15 height 7
click at [214, 124] on span "August" at bounding box center [208, 126] width 11 height 5
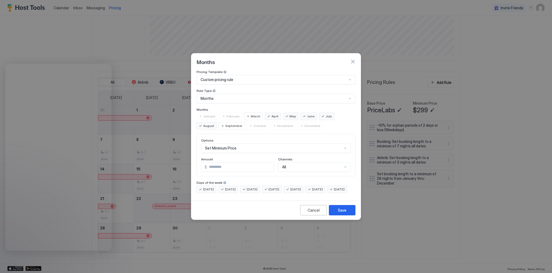
click at [225, 124] on span "September" at bounding box center [233, 126] width 17 height 5
click at [253, 124] on span "October" at bounding box center [259, 126] width 13 height 5
click at [277, 124] on span "November" at bounding box center [285, 126] width 16 height 5
click at [253, 124] on span "October" at bounding box center [259, 126] width 13 height 5
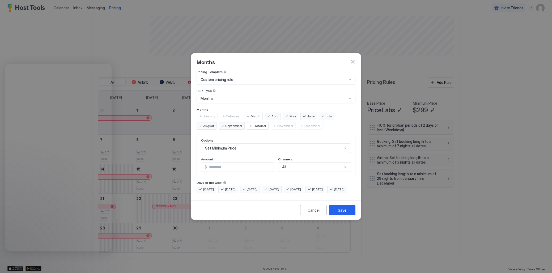
click at [240, 146] on div "Set Minimum Price" at bounding box center [276, 148] width 150 height 10
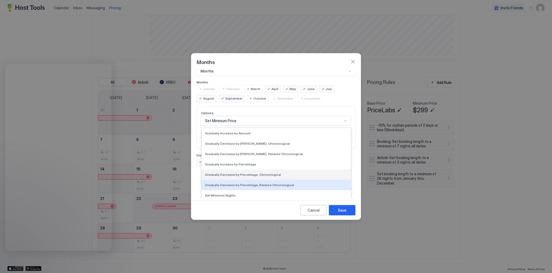
scroll to position [90, 0]
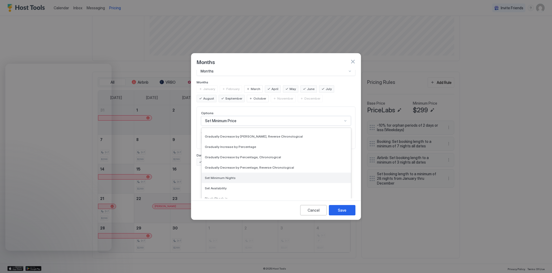
click at [237, 176] on div "Set Minimum Nights" at bounding box center [276, 178] width 143 height 4
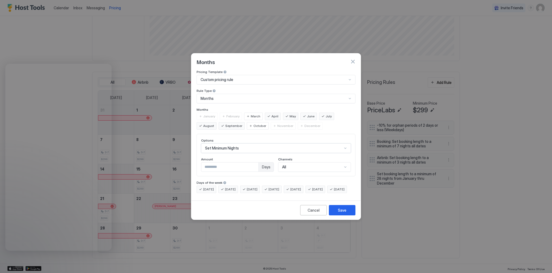
scroll to position [0, 0]
drag, startPoint x: 230, startPoint y: 162, endPoint x: 190, endPoint y: 161, distance: 40.1
click at [191, 161] on div "Months Pricing Template Custom pricing rule Rule Type Months Months January Feb…" at bounding box center [276, 136] width 170 height 167
type input "**"
click at [262, 174] on div "Pricing Template Custom pricing rule Rule Type Months Months January February M…" at bounding box center [276, 131] width 159 height 123
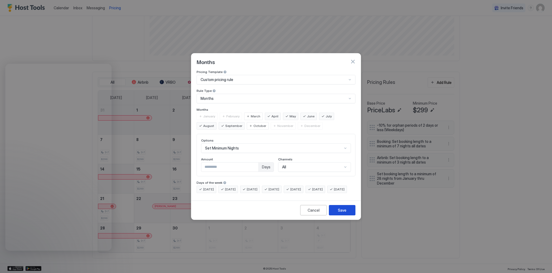
click at [341, 213] on div "Save" at bounding box center [342, 210] width 9 height 6
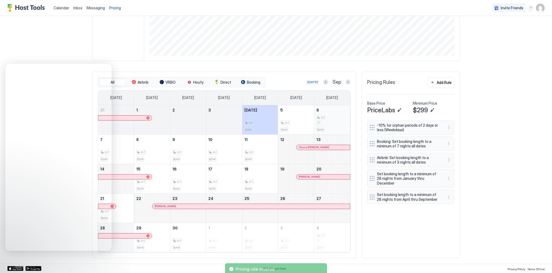
scroll to position [106, 0]
click at [449, 159] on button "More options" at bounding box center [449, 161] width 6 height 6
click at [469, 155] on div at bounding box center [276, 136] width 552 height 273
click at [448, 159] on button "More options" at bounding box center [449, 161] width 6 height 6
click at [453, 166] on div "Edit" at bounding box center [454, 168] width 12 height 4
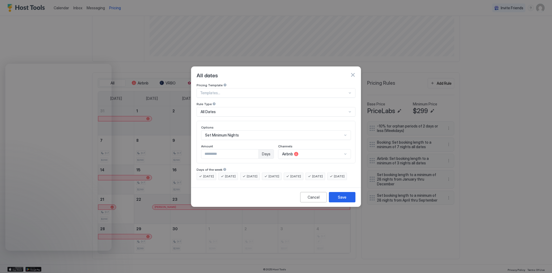
click at [350, 71] on div "All dates" at bounding box center [276, 75] width 159 height 8
click at [352, 72] on button "button" at bounding box center [352, 74] width 5 height 5
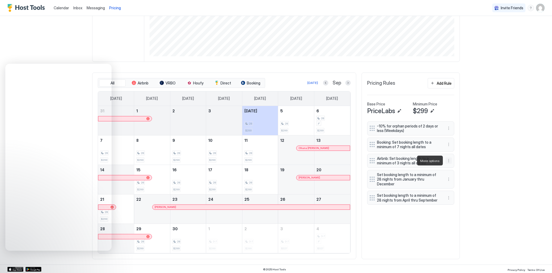
click at [448, 161] on button "More options" at bounding box center [449, 161] width 6 height 6
click at [463, 166] on div "Edit" at bounding box center [456, 168] width 20 height 9
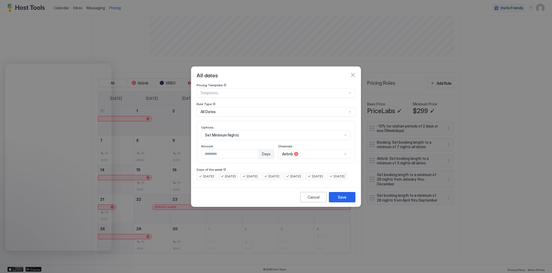
type input "*"
click at [255, 150] on input "*" at bounding box center [229, 154] width 57 height 9
click at [299, 162] on div "Pricing Template Templates... Rule Type All Dates Options Set Minimum Nights Am…" at bounding box center [276, 131] width 159 height 97
click at [341, 200] on div "Save" at bounding box center [342, 197] width 9 height 6
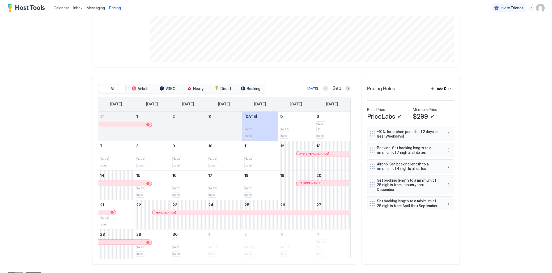
scroll to position [102, 0]
click at [347, 89] on button "Next month" at bounding box center [347, 87] width 5 height 5
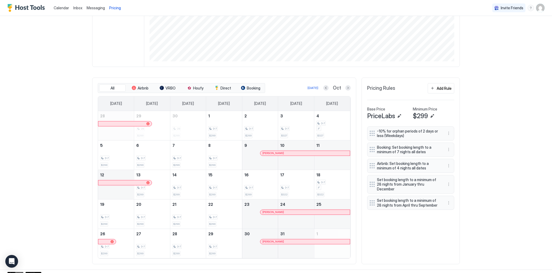
click at [329, 88] on div "Oct" at bounding box center [336, 88] width 27 height 6
click at [326, 88] on button "Previous month" at bounding box center [325, 87] width 5 height 5
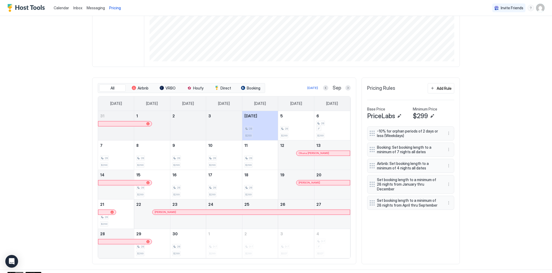
click at [345, 88] on div "Sep" at bounding box center [337, 88] width 28 height 6
click at [348, 88] on button "Next month" at bounding box center [347, 87] width 5 height 5
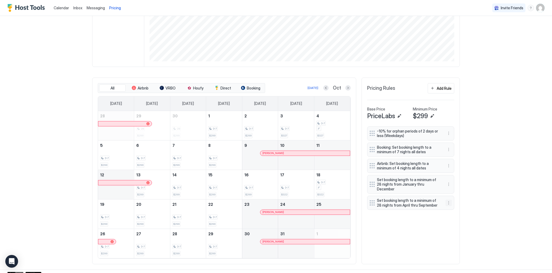
click at [447, 203] on button "More options" at bounding box center [449, 203] width 6 height 6
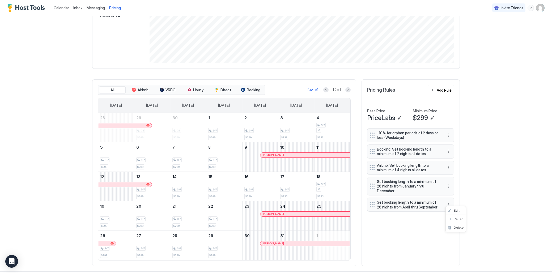
scroll to position [98, 0]
click at [454, 226] on span "Delete" at bounding box center [459, 228] width 10 height 4
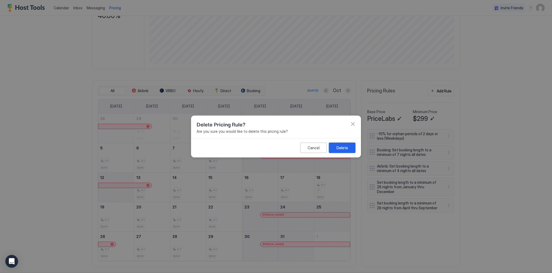
click at [347, 146] on div "Delete" at bounding box center [342, 148] width 11 height 6
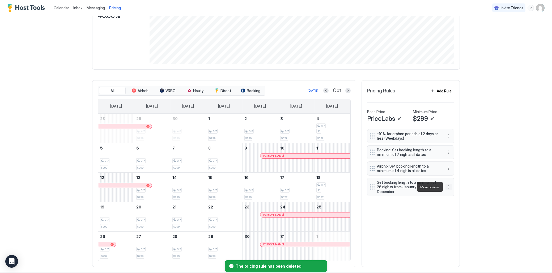
click at [448, 186] on button "More options" at bounding box center [449, 187] width 6 height 6
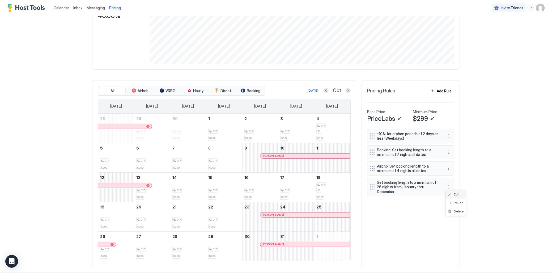
click at [458, 195] on span "Edit" at bounding box center [457, 194] width 6 height 4
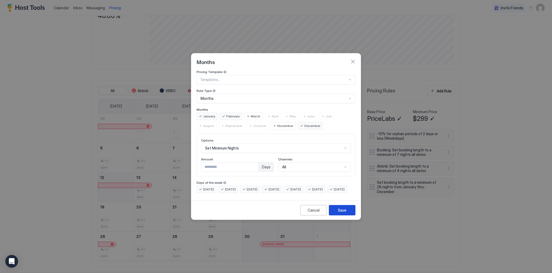
click at [344, 213] on div "Save" at bounding box center [342, 210] width 9 height 6
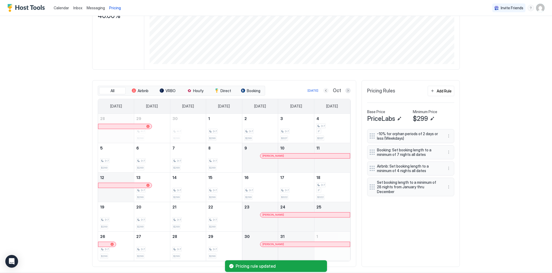
click at [326, 91] on button "Previous month" at bounding box center [325, 90] width 5 height 5
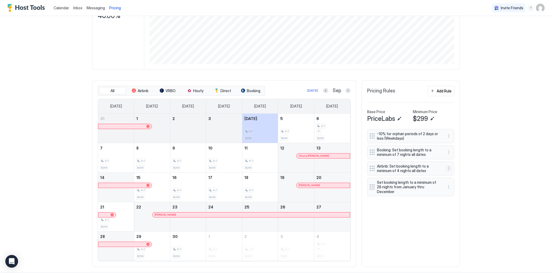
click at [449, 167] on button "More options" at bounding box center [449, 168] width 6 height 6
click at [453, 177] on div "Edit" at bounding box center [454, 176] width 12 height 4
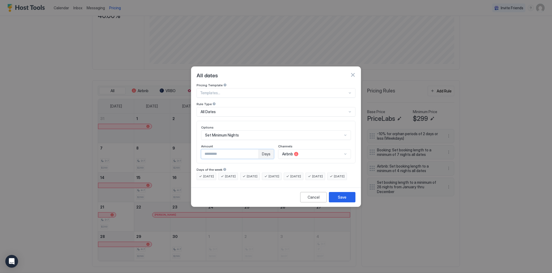
click at [255, 151] on input "*" at bounding box center [229, 154] width 57 height 9
click at [251, 151] on input "*" at bounding box center [229, 154] width 57 height 9
type input "*"
click at [252, 151] on input "*" at bounding box center [229, 154] width 57 height 9
click at [347, 202] on button "Save" at bounding box center [342, 197] width 27 height 10
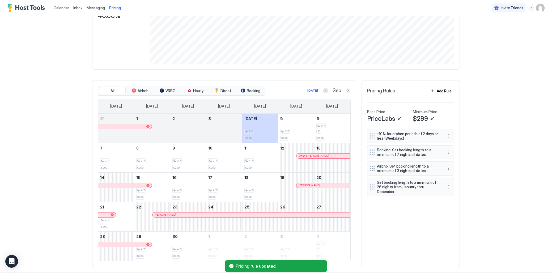
click at [349, 90] on button "Next month" at bounding box center [347, 90] width 5 height 5
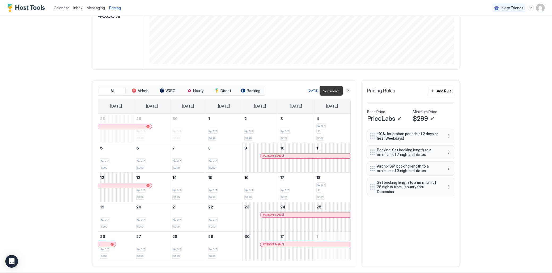
click at [349, 90] on button "Next month" at bounding box center [347, 90] width 5 height 5
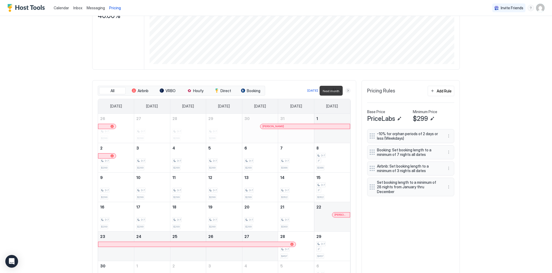
click at [349, 90] on button "Next month" at bounding box center [347, 90] width 5 height 5
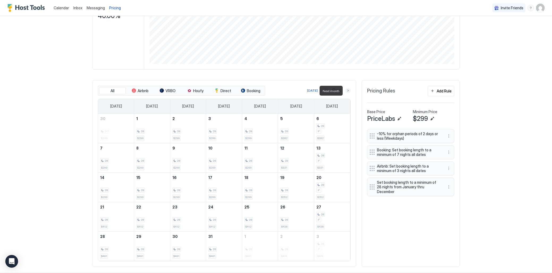
click at [349, 90] on button "Next month" at bounding box center [347, 90] width 5 height 5
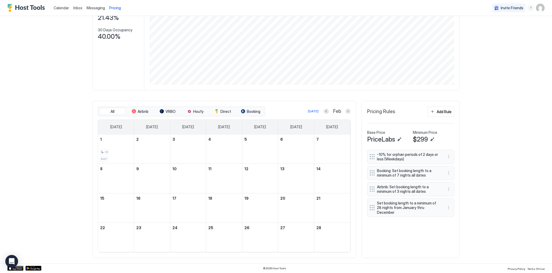
scroll to position [77, 0]
click at [348, 112] on button "Next month" at bounding box center [347, 111] width 5 height 5
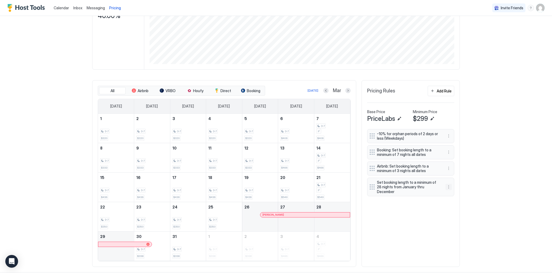
click at [450, 186] on button "More options" at bounding box center [449, 187] width 6 height 6
click at [456, 196] on span "Edit" at bounding box center [457, 194] width 6 height 4
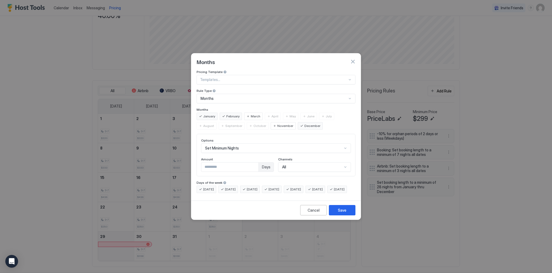
click at [255, 114] on span "March" at bounding box center [256, 116] width 10 height 5
click at [251, 114] on span "March" at bounding box center [256, 116] width 10 height 5
click at [306, 214] on button "Cancel" at bounding box center [313, 210] width 27 height 10
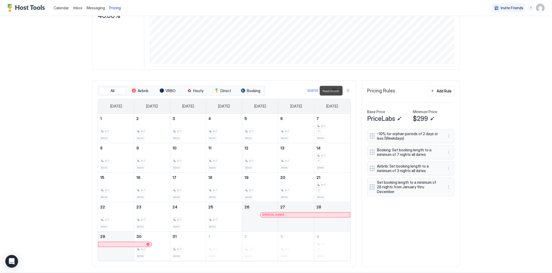
click at [346, 91] on button "Next month" at bounding box center [347, 90] width 5 height 5
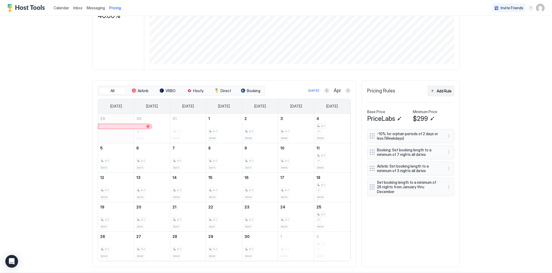
click at [443, 95] on button "Add Rule" at bounding box center [441, 91] width 27 height 10
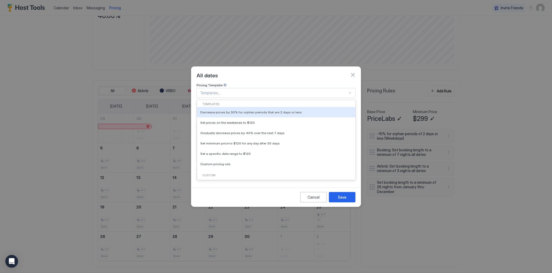
click at [226, 91] on div at bounding box center [273, 93] width 147 height 5
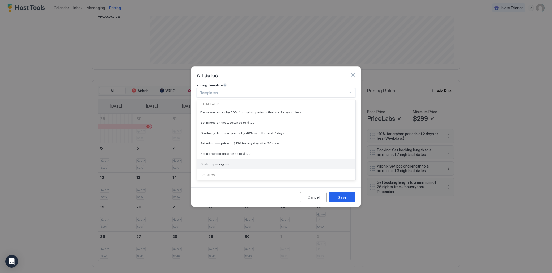
click at [222, 162] on span "Custom pricing rule" at bounding box center [215, 164] width 30 height 4
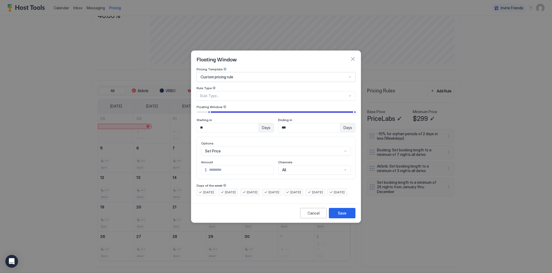
type input "***"
click at [223, 94] on div "Floating Window of Days" at bounding box center [276, 96] width 159 height 10
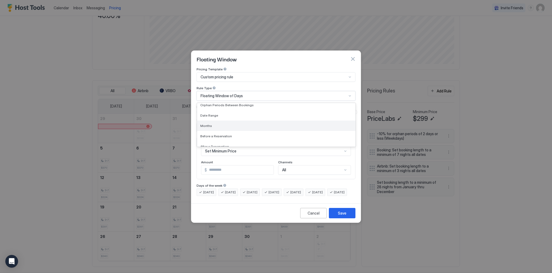
scroll to position [27, 0]
click at [218, 120] on div "Months" at bounding box center [276, 122] width 152 height 4
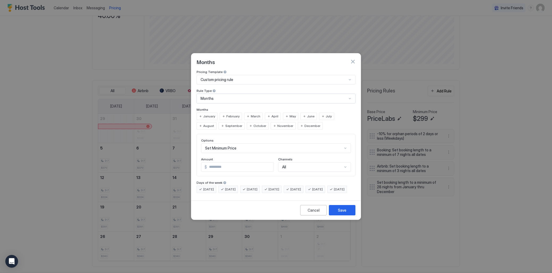
click at [272, 114] on span "April" at bounding box center [275, 116] width 7 height 5
click at [291, 114] on span "May" at bounding box center [293, 116] width 6 height 5
click at [307, 114] on span "June" at bounding box center [310, 116] width 7 height 5
click at [321, 113] on div "July" at bounding box center [326, 116] width 15 height 7
click at [214, 124] on span "August" at bounding box center [208, 126] width 11 height 5
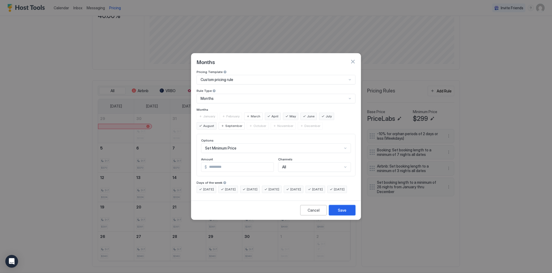
click at [343, 213] on div "Save" at bounding box center [342, 210] width 9 height 6
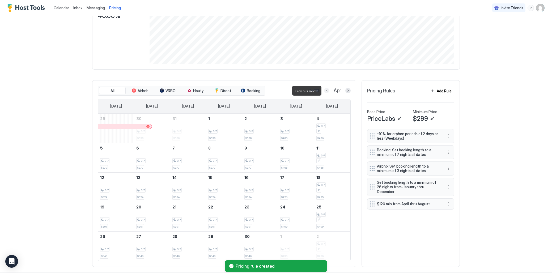
click at [327, 91] on button "Previous month" at bounding box center [326, 90] width 5 height 5
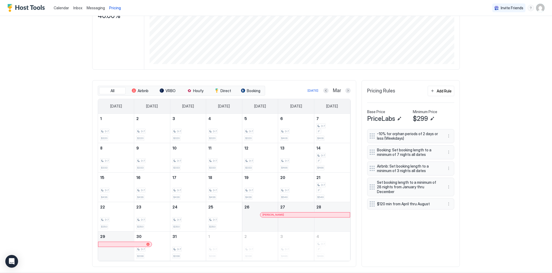
click at [345, 91] on div "Mar" at bounding box center [336, 91] width 27 height 6
click at [348, 90] on button "Next month" at bounding box center [347, 90] width 5 height 5
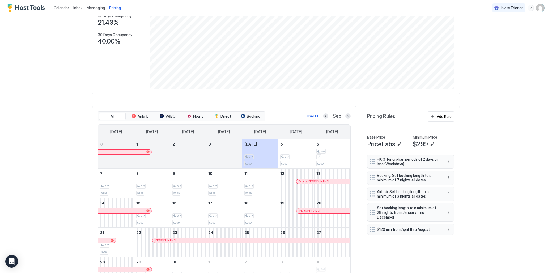
scroll to position [80, 0]
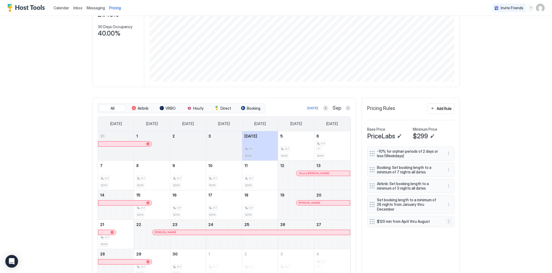
click at [447, 220] on button "More options" at bounding box center [449, 221] width 6 height 6
click at [460, 231] on div "Edit" at bounding box center [456, 229] width 20 height 9
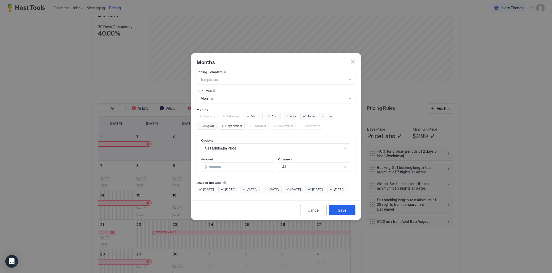
click at [248, 143] on div "Set Minimum Price" at bounding box center [276, 148] width 150 height 10
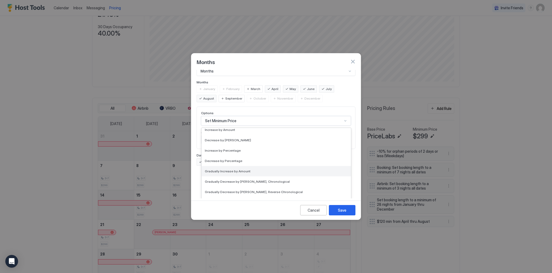
scroll to position [96, 0]
click at [230, 169] on span "Set Minimum Nights" at bounding box center [220, 171] width 31 height 4
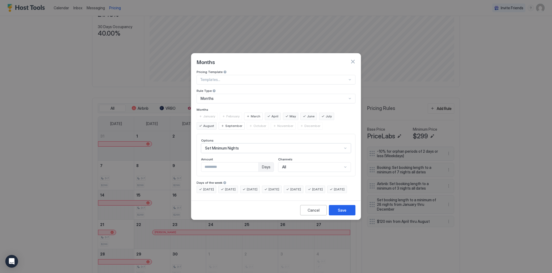
scroll to position [0, 0]
drag, startPoint x: 240, startPoint y: 161, endPoint x: 185, endPoint y: 160, distance: 55.0
click at [185, 160] on div "Months Pricing Template Templates... Rule Type Months Months January February M…" at bounding box center [276, 136] width 552 height 273
type input "**"
click at [338, 215] on button "Save" at bounding box center [342, 210] width 27 height 10
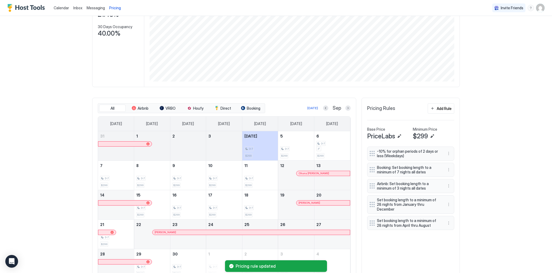
click at [346, 107] on button "Next month" at bounding box center [347, 107] width 5 height 5
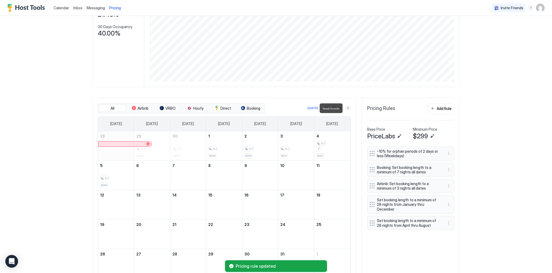
click at [346, 107] on button "Next month" at bounding box center [347, 107] width 5 height 5
click at [348, 109] on button "Next month" at bounding box center [347, 107] width 5 height 5
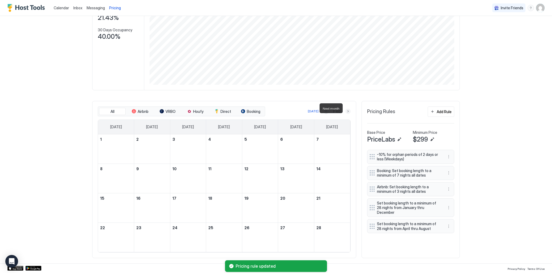
scroll to position [77, 0]
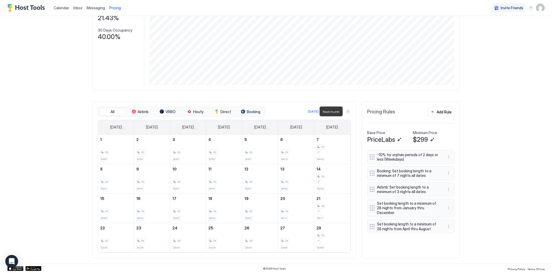
click at [348, 112] on button "Next month" at bounding box center [347, 111] width 5 height 5
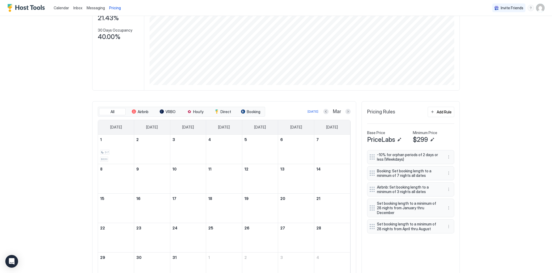
scroll to position [80, 0]
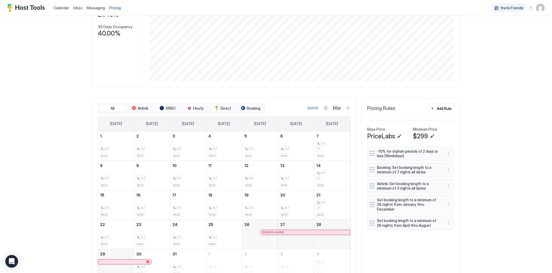
click at [349, 108] on button "Next month" at bounding box center [347, 107] width 5 height 5
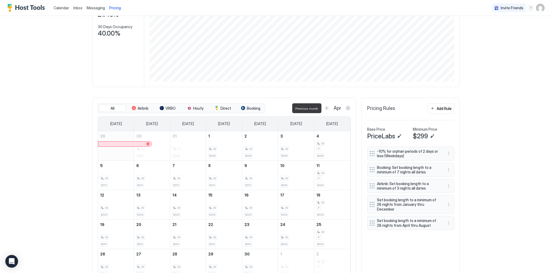
click at [328, 107] on button "Previous month" at bounding box center [326, 107] width 5 height 5
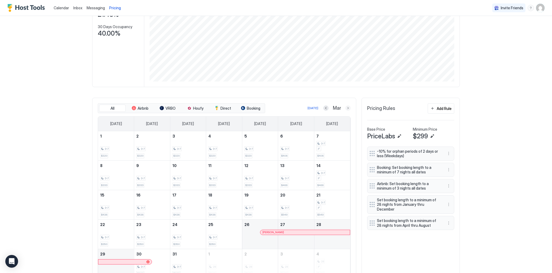
click at [346, 108] on button "Next month" at bounding box center [347, 107] width 5 height 5
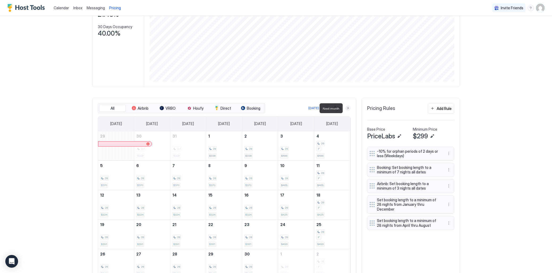
click at [346, 108] on button "Next month" at bounding box center [347, 107] width 5 height 5
click at [323, 109] on div at bounding box center [325, 107] width 5 height 5
click at [325, 108] on button "Previous month" at bounding box center [325, 107] width 5 height 5
click at [325, 108] on button "Previous month" at bounding box center [326, 107] width 5 height 5
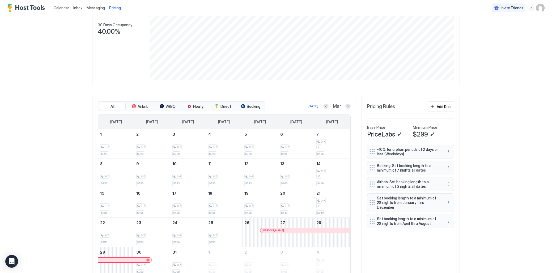
scroll to position [85, 0]
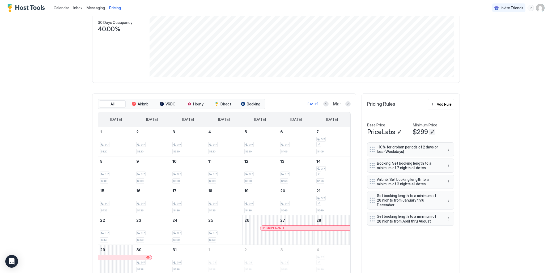
click at [433, 132] on button "Edit" at bounding box center [432, 132] width 6 height 6
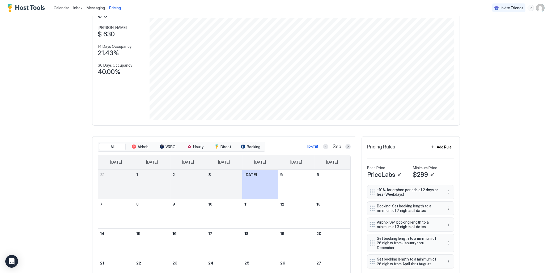
scroll to position [75, 0]
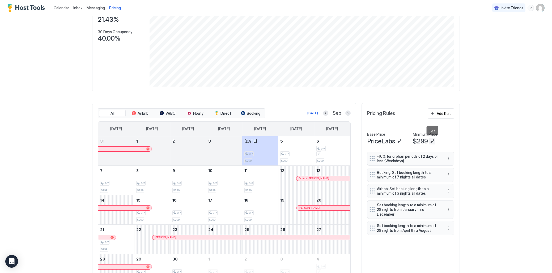
click at [432, 140] on button "Edit" at bounding box center [432, 141] width 6 height 6
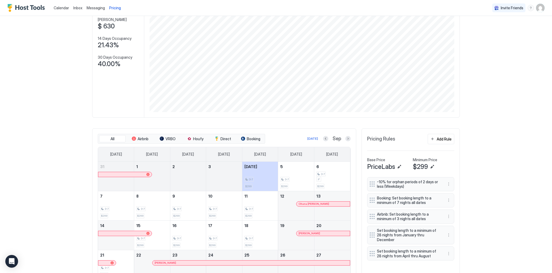
scroll to position [50, 0]
click at [401, 166] on button "Edit" at bounding box center [399, 167] width 6 height 6
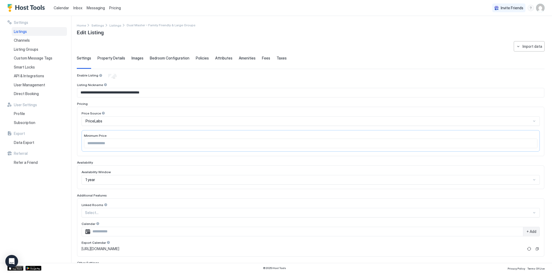
click at [117, 58] on span "Property Details" at bounding box center [111, 58] width 28 height 5
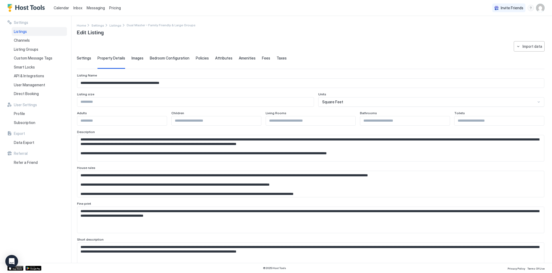
click at [133, 58] on span "Images" at bounding box center [138, 58] width 12 height 5
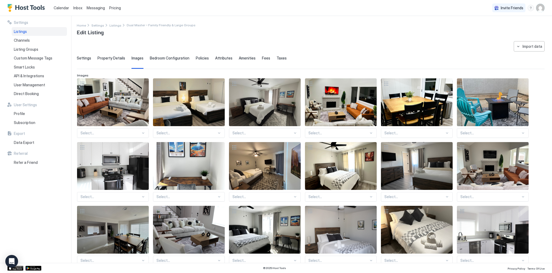
click at [162, 59] on span "Bedroom Configuration" at bounding box center [170, 58] width 40 height 5
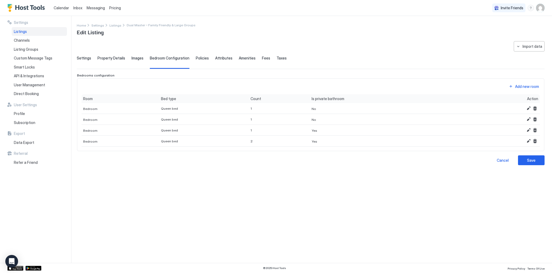
click at [89, 58] on span "Settings" at bounding box center [84, 58] width 14 height 5
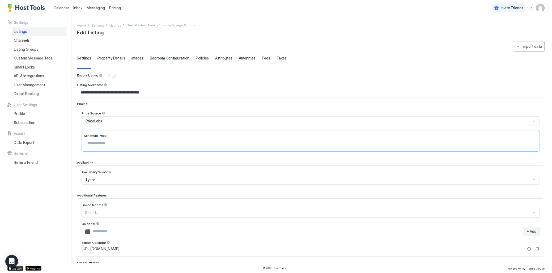
click at [265, 59] on div "Settings Property Details Images Bedroom Configuration Policies Attributes Amen…" at bounding box center [311, 62] width 468 height 13
click at [262, 58] on span "Fees" at bounding box center [266, 58] width 8 height 5
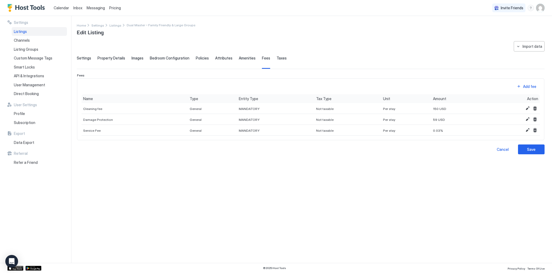
click at [278, 58] on span "Taxes" at bounding box center [282, 58] width 10 height 5
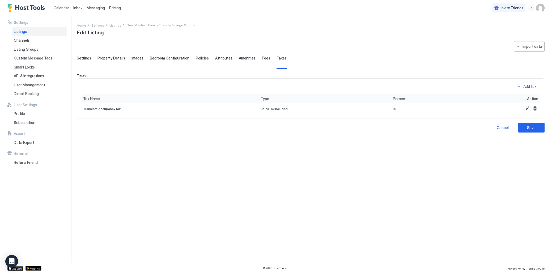
click at [83, 57] on span "Settings" at bounding box center [84, 58] width 14 height 5
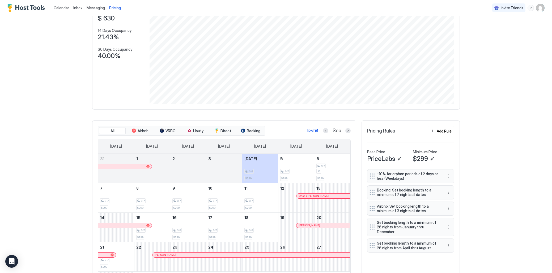
scroll to position [57, 0]
click at [448, 133] on div "Add Rule" at bounding box center [444, 132] width 15 height 6
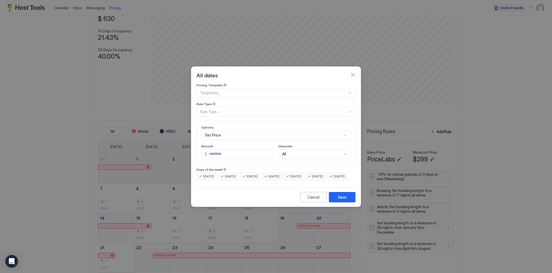
click at [353, 72] on button "button" at bounding box center [352, 74] width 5 height 5
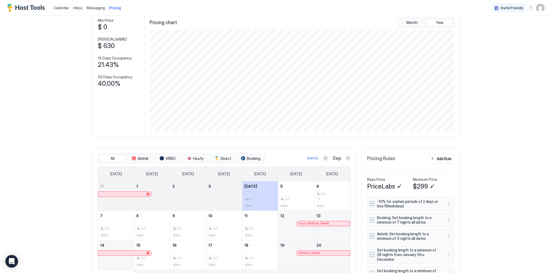
scroll to position [21, 0]
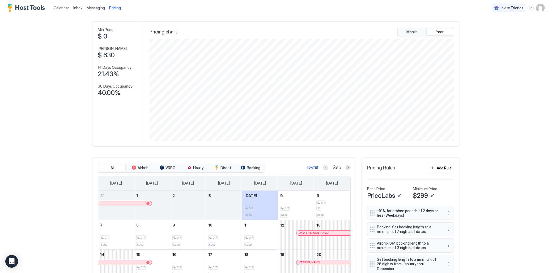
click at [536, 8] on div "Invite Friends DL" at bounding box center [518, 8] width 52 height 16
click at [540, 9] on img "User profile" at bounding box center [540, 8] width 9 height 9
click at [508, 33] on div "Settings" at bounding box center [510, 29] width 67 height 9
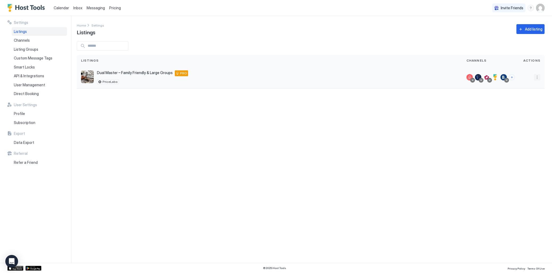
click at [540, 78] on button "More options" at bounding box center [537, 77] width 6 height 6
click at [534, 119] on span "Airbnb Settings" at bounding box center [525, 119] width 24 height 4
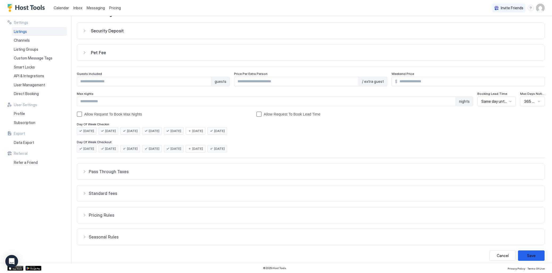
scroll to position [23, 0]
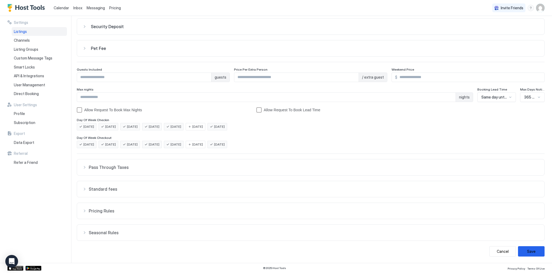
click at [116, 209] on span "Pricing Rules" at bounding box center [314, 210] width 450 height 5
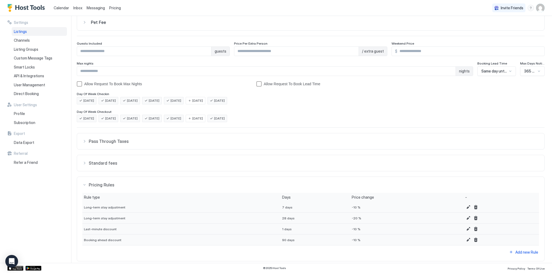
scroll to position [49, 0]
click at [465, 207] on button "Edit" at bounding box center [468, 207] width 6 height 6
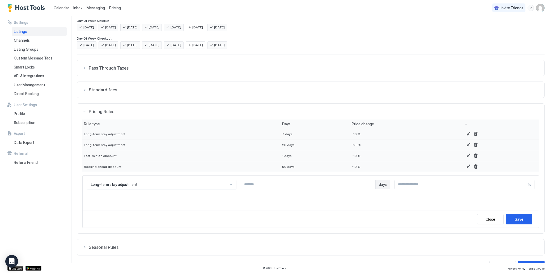
scroll to position [137, 0]
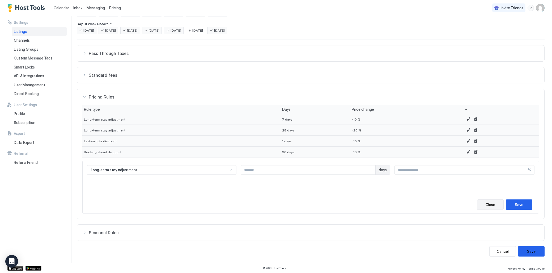
click at [498, 206] on button "Close" at bounding box center [490, 205] width 27 height 10
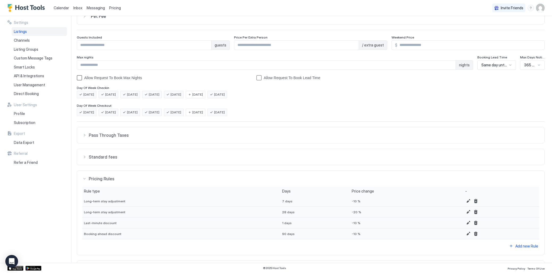
scroll to position [56, 0]
click at [465, 211] on button "Edit" at bounding box center [468, 211] width 6 height 6
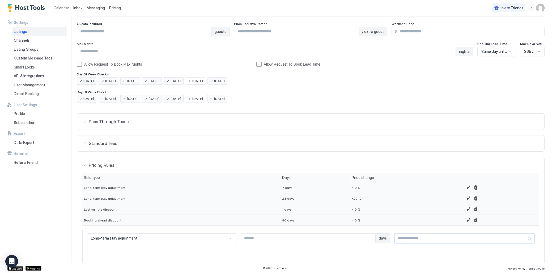
click at [404, 240] on input "***" at bounding box center [461, 238] width 133 height 9
click at [524, 238] on input "***" at bounding box center [461, 238] width 133 height 9
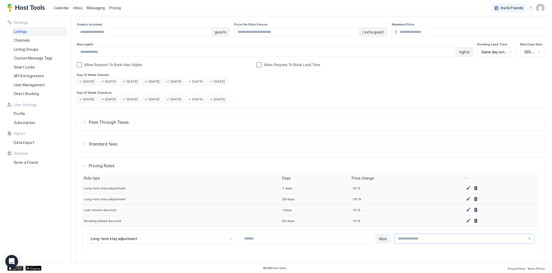
click at [524, 238] on input "***" at bounding box center [461, 238] width 133 height 9
click at [524, 238] on input "***" at bounding box center [461, 239] width 133 height 9
click at [457, 245] on div "Long-term stay adjustment ** days ** %" at bounding box center [311, 248] width 456 height 35
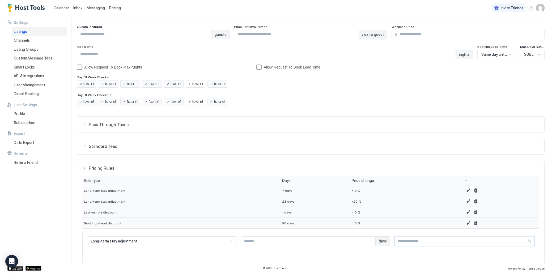
click at [525, 243] on input "**" at bounding box center [461, 241] width 133 height 9
click at [523, 242] on input "**" at bounding box center [461, 240] width 133 height 9
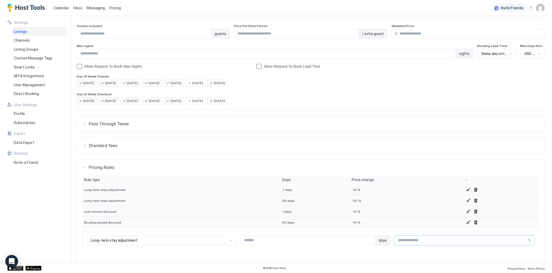
click at [523, 242] on input "***" at bounding box center [461, 240] width 133 height 9
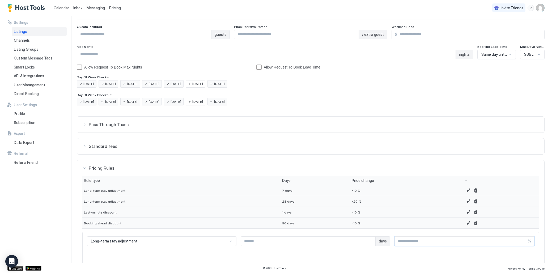
click at [523, 242] on input "***" at bounding box center [461, 241] width 133 height 9
click at [523, 242] on input "***" at bounding box center [461, 242] width 133 height 9
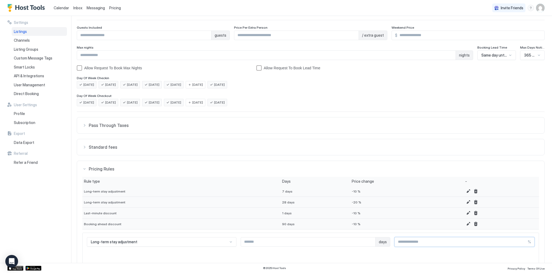
click at [523, 242] on input "***" at bounding box center [461, 242] width 133 height 9
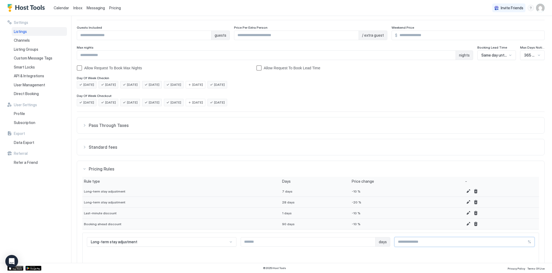
click at [523, 242] on input "***" at bounding box center [461, 242] width 133 height 9
click at [523, 244] on input "***" at bounding box center [461, 242] width 133 height 9
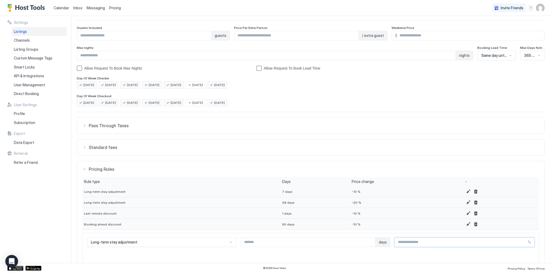
click at [524, 243] on input "***" at bounding box center [461, 242] width 133 height 9
click at [524, 243] on input "***" at bounding box center [461, 240] width 133 height 9
click at [524, 242] on input "***" at bounding box center [461, 240] width 133 height 9
click at [523, 243] on input "***" at bounding box center [461, 242] width 133 height 9
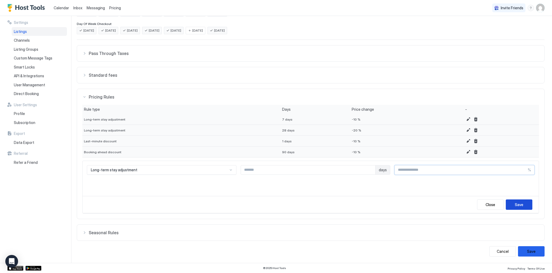
type input "***"
click at [510, 203] on button "Save" at bounding box center [519, 205] width 27 height 10
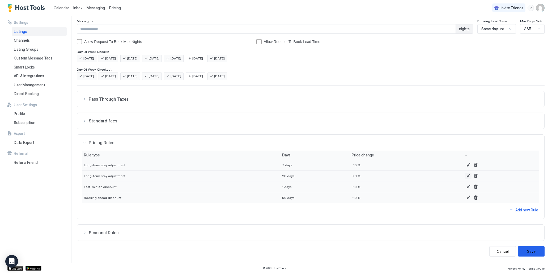
click at [465, 176] on button "Edit" at bounding box center [468, 176] width 6 height 6
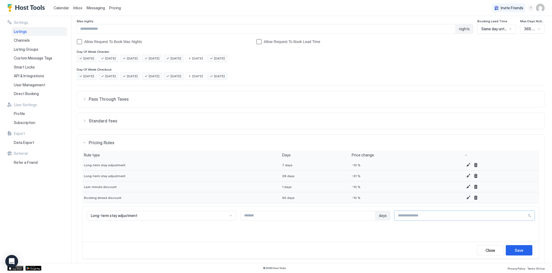
click at [403, 215] on input "***" at bounding box center [461, 215] width 133 height 9
click at [411, 217] on input "***" at bounding box center [461, 215] width 133 height 9
type input "**"
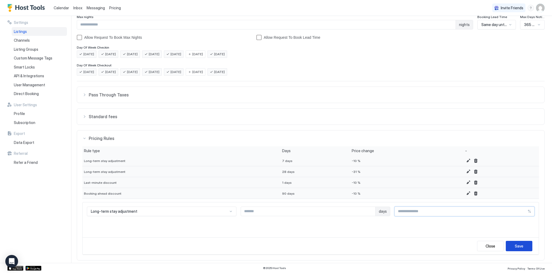
scroll to position [95, 0]
type input "**"
type input "***"
click at [523, 245] on div "Save" at bounding box center [519, 247] width 9 height 6
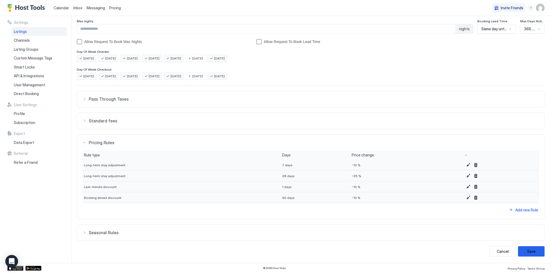
scroll to position [91, 0]
click at [534, 252] on button "Save" at bounding box center [531, 251] width 27 height 10
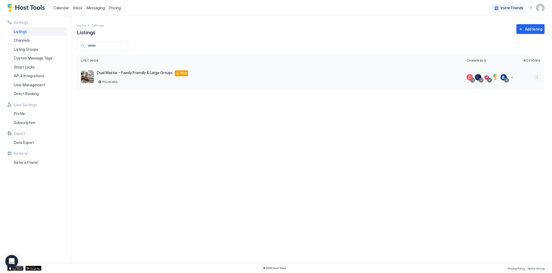
click at [539, 76] on button "More options" at bounding box center [537, 77] width 6 height 6
click at [525, 95] on div "Pricing" at bounding box center [523, 93] width 36 height 9
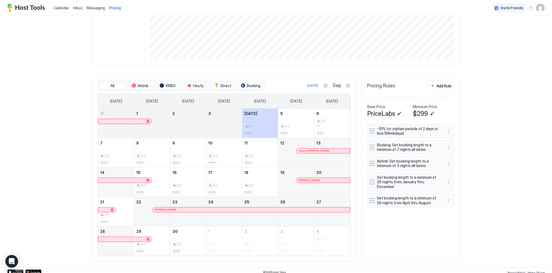
scroll to position [107, 0]
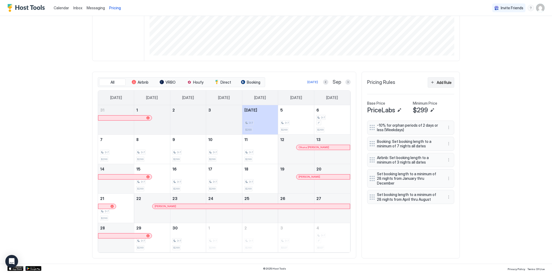
click at [439, 81] on div "Add Rule" at bounding box center [444, 83] width 15 height 6
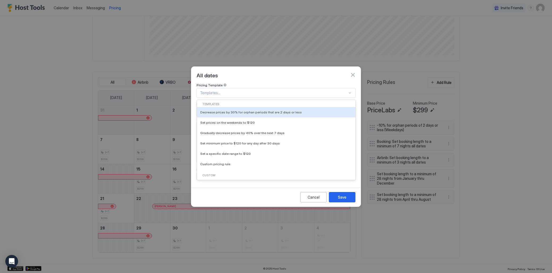
click at [246, 91] on div at bounding box center [273, 93] width 147 height 5
click at [262, 110] on span "Decrease prices by 30% for orphan periods that are 2 days or less" at bounding box center [250, 112] width 101 height 4
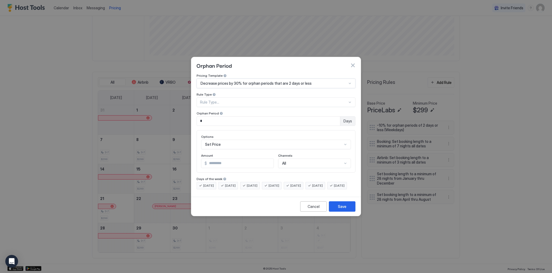
type input "**"
click at [346, 209] on div "Save" at bounding box center [342, 207] width 9 height 6
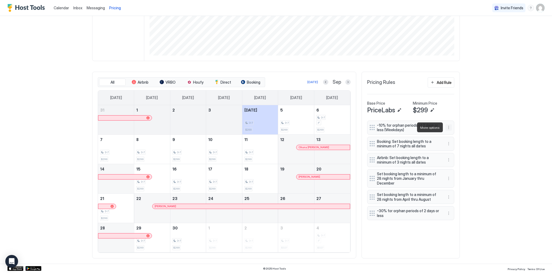
click at [449, 128] on button "More options" at bounding box center [449, 127] width 6 height 6
click at [458, 151] on span "Delete" at bounding box center [459, 152] width 10 height 4
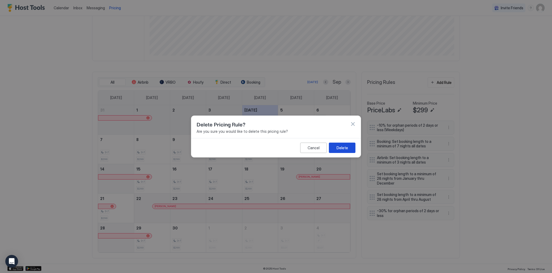
click at [351, 150] on button "Delete" at bounding box center [342, 148] width 27 height 10
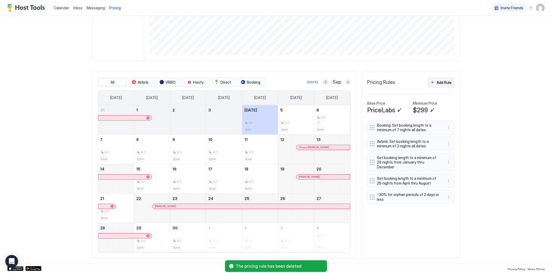
click at [438, 83] on div "Add Rule" at bounding box center [444, 83] width 15 height 6
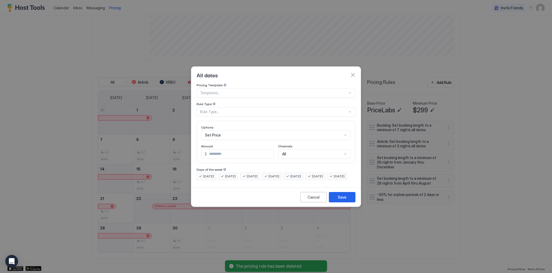
click at [251, 88] on div "Templates..." at bounding box center [276, 93] width 159 height 10
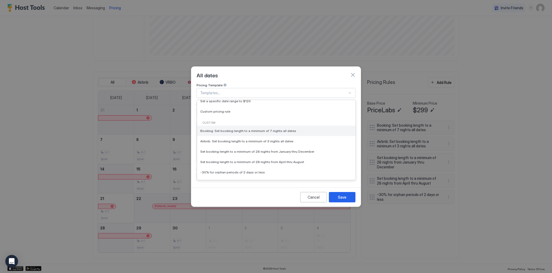
scroll to position [52, 0]
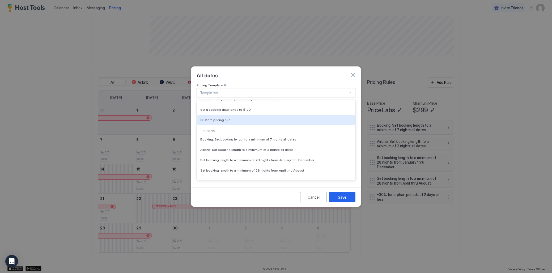
click at [233, 121] on div "Templates Decrease prices by 30% for orphan periods that are 2 days or less Set…" at bounding box center [276, 91] width 158 height 71
click at [229, 117] on div "Custom pricing rule" at bounding box center [276, 119] width 152 height 4
type input "***"
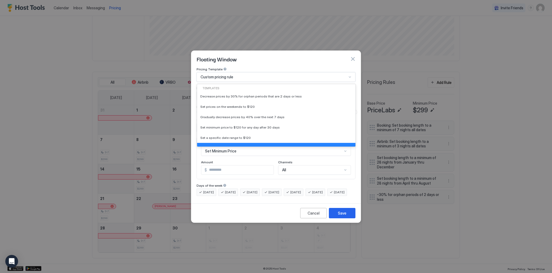
click at [240, 75] on div "Custom pricing rule" at bounding box center [274, 77] width 146 height 5
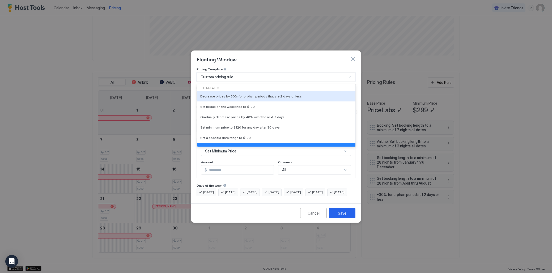
click at [250, 67] on div "Pricing Template" at bounding box center [276, 69] width 159 height 5
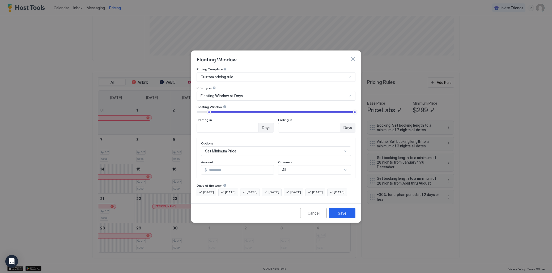
click at [238, 94] on span "Floating Window of Days" at bounding box center [222, 96] width 42 height 5
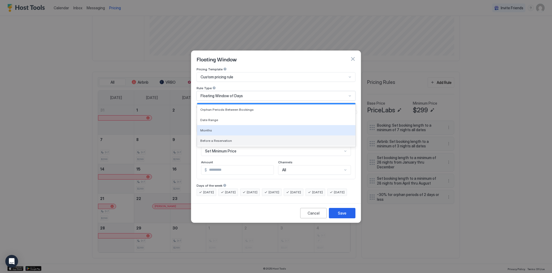
scroll to position [29, 0]
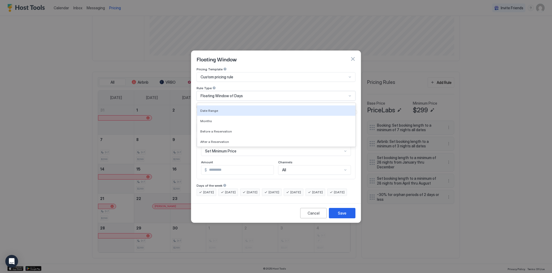
click at [247, 75] on div "Custom pricing rule" at bounding box center [274, 77] width 146 height 5
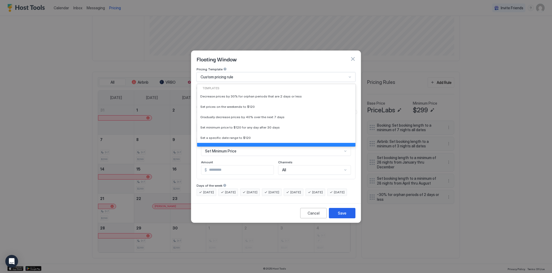
click at [258, 57] on div "Floating Window" at bounding box center [276, 59] width 159 height 8
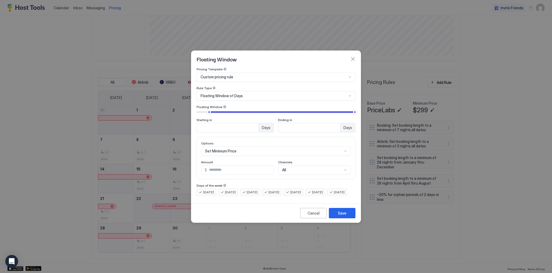
click at [231, 94] on span "Floating Window of Days" at bounding box center [222, 96] width 42 height 5
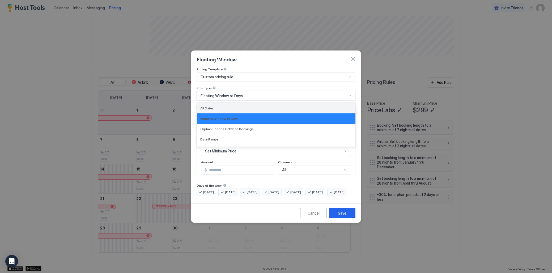
click at [228, 106] on div "All Dates" at bounding box center [276, 108] width 152 height 4
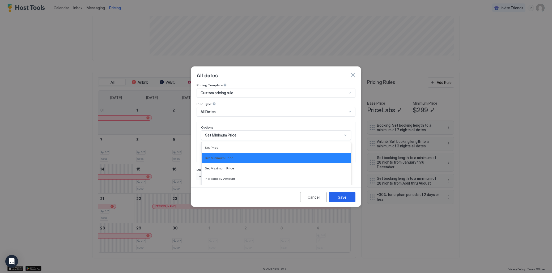
click at [232, 130] on div "Set Minimum Price selected, 2 of 17. 17 results available. Use Up and Down to c…" at bounding box center [276, 135] width 150 height 10
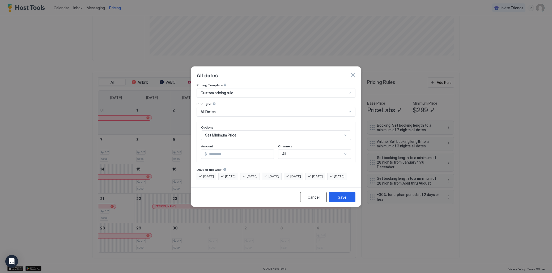
scroll to position [0, 0]
click at [315, 200] on div "Cancel" at bounding box center [314, 197] width 12 height 6
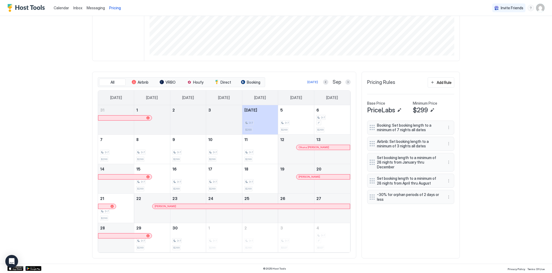
click at [376, 162] on div "Set booking length to a minimum of 28 nights from January thru December" at bounding box center [407, 162] width 74 height 14
click at [374, 162] on div "Booking: Set booking length to a minimum of 7 nights all dates Airbnb: Set book…" at bounding box center [410, 163] width 87 height 84
drag, startPoint x: 374, startPoint y: 162, endPoint x: 375, endPoint y: 128, distance: 34.8
click at [375, 128] on div "Booking: Set booking length to a minimum of 7 nights all dates Airbnb: Set book…" at bounding box center [410, 163] width 87 height 84
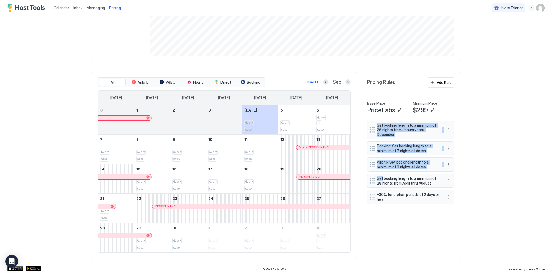
scroll to position [106, 0]
click at [484, 138] on div "Calendar Inbox Messaging Pricing Invite Friends DL Home Pricing Dual Master – F…" at bounding box center [276, 136] width 552 height 273
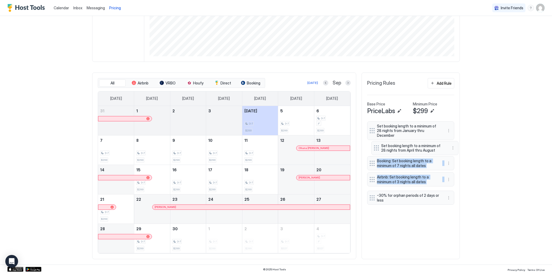
drag, startPoint x: 374, startPoint y: 179, endPoint x: 376, endPoint y: 149, distance: 30.4
click at [376, 149] on div "Set booking length to a minimum of 28 nights from January thru December Booking…" at bounding box center [410, 163] width 87 height 84
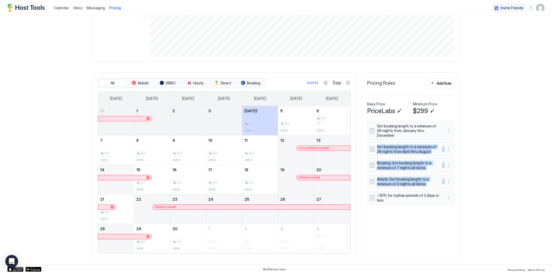
click at [533, 173] on div "Calendar Inbox Messaging Pricing Invite Friends DL Home Pricing Dual Master – F…" at bounding box center [276, 136] width 552 height 273
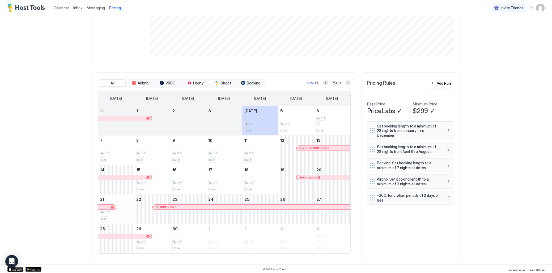
click at [449, 148] on button "More options" at bounding box center [449, 149] width 6 height 6
click at [469, 142] on div at bounding box center [276, 136] width 552 height 273
click at [450, 130] on button "More options" at bounding box center [449, 131] width 6 height 6
click at [453, 141] on div "Edit" at bounding box center [456, 138] width 20 height 9
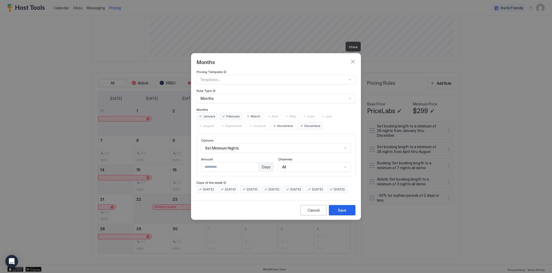
click at [354, 59] on button "button" at bounding box center [352, 61] width 5 height 5
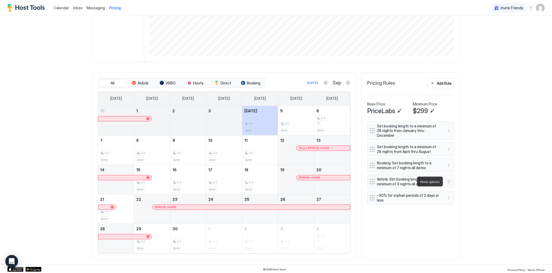
click at [448, 180] on button "More options" at bounding box center [449, 182] width 6 height 6
click at [453, 186] on div "Edit" at bounding box center [456, 189] width 20 height 9
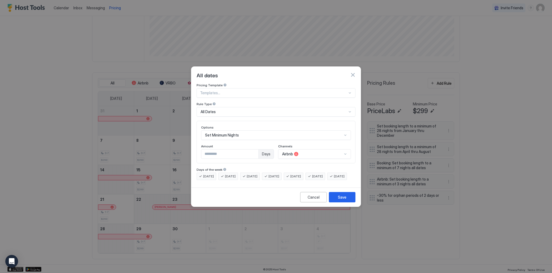
click at [238, 109] on div "All Dates" at bounding box center [274, 111] width 146 height 5
click at [309, 200] on div "Cancel" at bounding box center [314, 197] width 12 height 6
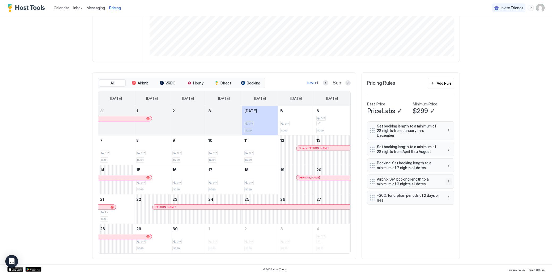
click at [451, 180] on button "More options" at bounding box center [449, 182] width 6 height 6
click at [457, 206] on span "Delete" at bounding box center [459, 206] width 10 height 4
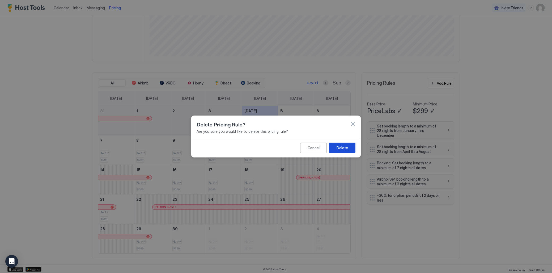
click at [336, 147] on button "Delete" at bounding box center [342, 148] width 27 height 10
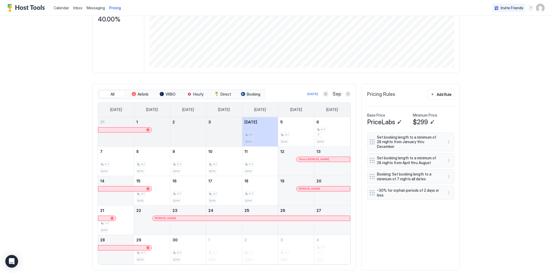
scroll to position [97, 0]
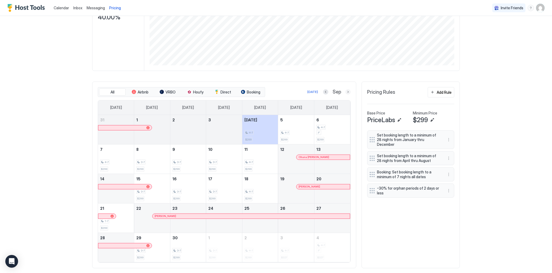
click at [349, 93] on button "Next month" at bounding box center [347, 91] width 5 height 5
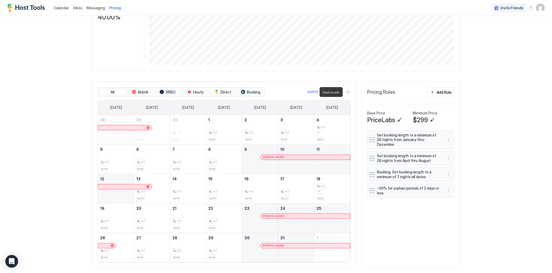
click at [348, 92] on button "Next month" at bounding box center [347, 91] width 5 height 5
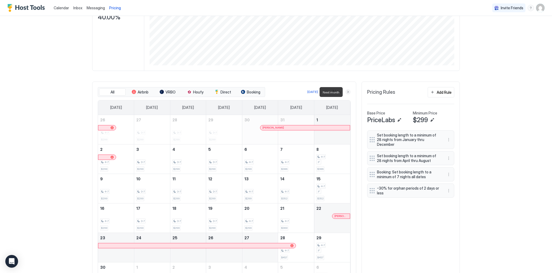
click at [348, 92] on button "Next month" at bounding box center [347, 91] width 5 height 5
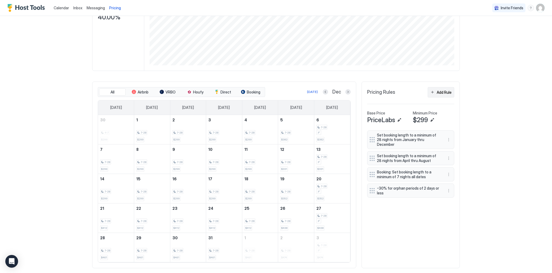
click at [441, 94] on div "Add Rule" at bounding box center [444, 93] width 15 height 6
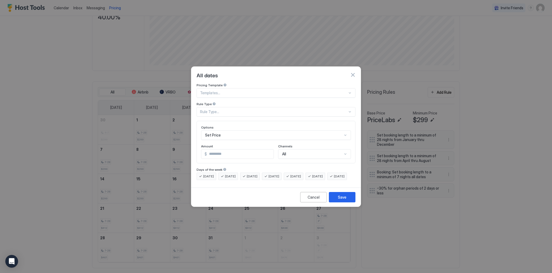
click at [221, 91] on div at bounding box center [273, 93] width 147 height 5
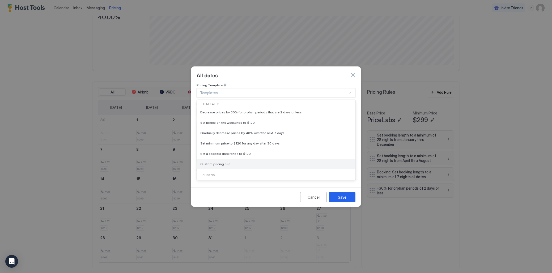
click at [217, 162] on span "Custom pricing rule" at bounding box center [215, 164] width 30 height 4
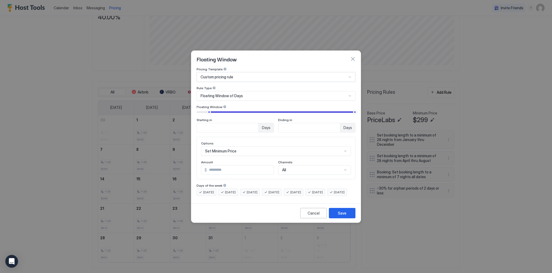
click at [230, 86] on div "Rule Type" at bounding box center [276, 88] width 159 height 5
click at [229, 94] on span "Floating Window of Days" at bounding box center [222, 96] width 42 height 5
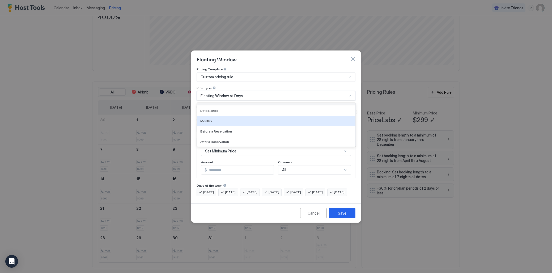
click at [219, 119] on div "Months" at bounding box center [276, 121] width 158 height 10
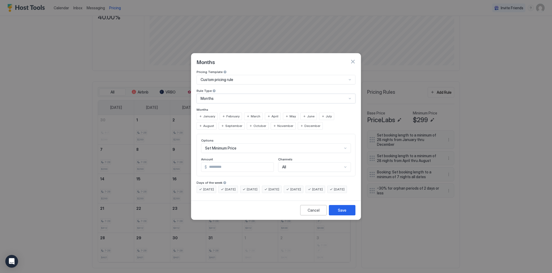
click at [304, 124] on span "December" at bounding box center [312, 126] width 16 height 5
click at [210, 114] on span "January" at bounding box center [209, 116] width 12 height 5
click at [228, 114] on span "February" at bounding box center [232, 116] width 13 height 5
click at [236, 145] on div "Set Minimum Price" at bounding box center [276, 148] width 150 height 10
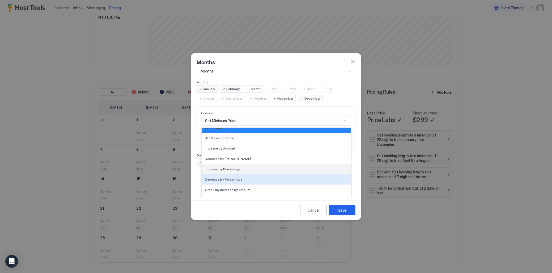
scroll to position [13, 0]
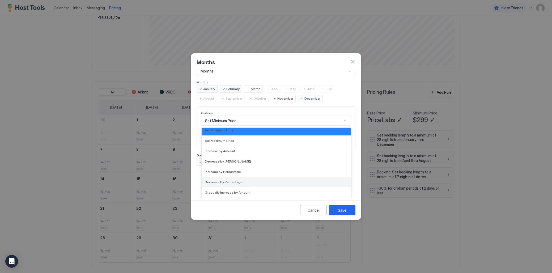
click at [227, 180] on span "Decrease by Percentage" at bounding box center [223, 182] width 37 height 4
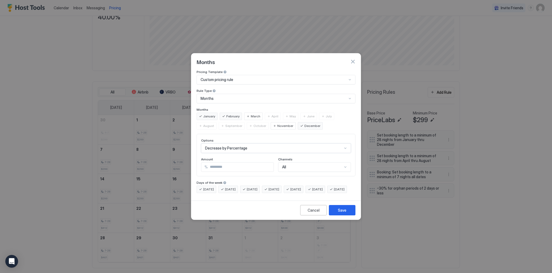
scroll to position [0, 0]
drag, startPoint x: 232, startPoint y: 162, endPoint x: 207, endPoint y: 162, distance: 25.0
click at [208, 163] on input "***" at bounding box center [241, 167] width 66 height 9
type input "**"
click at [347, 213] on button "Save" at bounding box center [342, 210] width 27 height 10
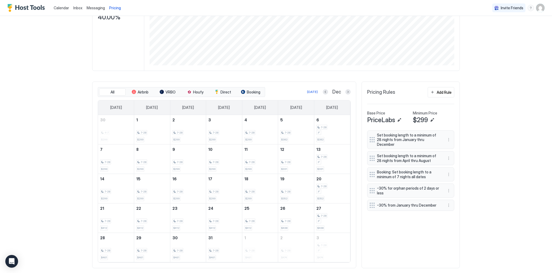
click at [448, 223] on div "Set booking length to a minimum of 28 nights from January thru December Set boo…" at bounding box center [410, 196] width 87 height 132
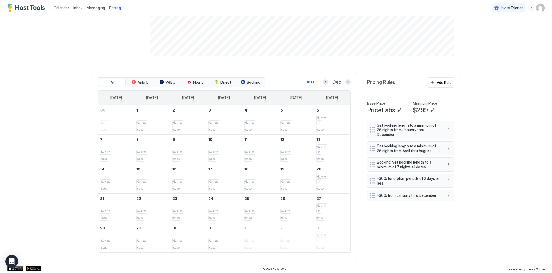
scroll to position [105, 0]
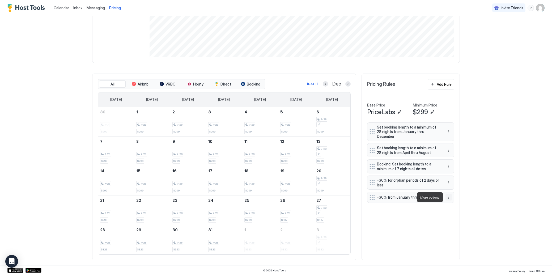
click at [449, 196] on button "More options" at bounding box center [449, 197] width 6 height 6
click at [459, 223] on span "Delete" at bounding box center [459, 222] width 10 height 4
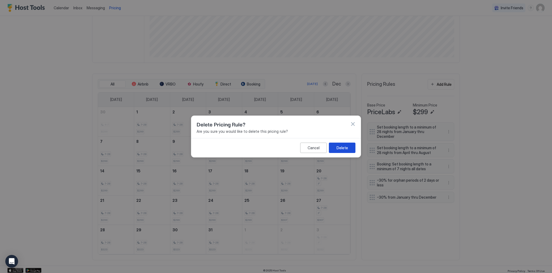
click at [338, 150] on div "Delete" at bounding box center [342, 148] width 11 height 6
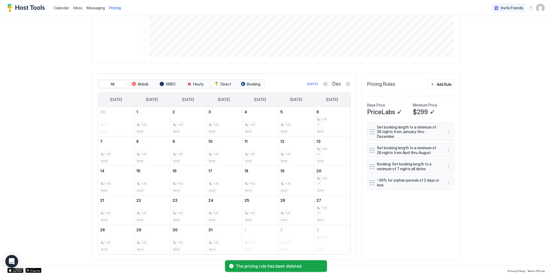
click at [491, 165] on div "Calendar Inbox Messaging Pricing Invite Friends DL Home Pricing Dual Master – F…" at bounding box center [276, 136] width 552 height 273
click at [441, 87] on button "Add Rule" at bounding box center [441, 84] width 27 height 10
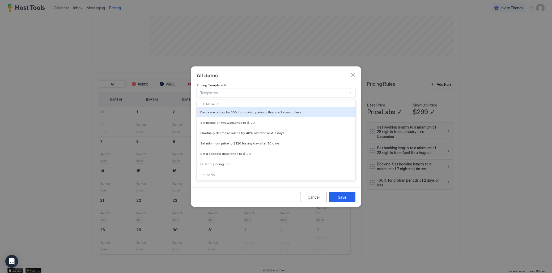
click at [229, 91] on div at bounding box center [273, 93] width 147 height 5
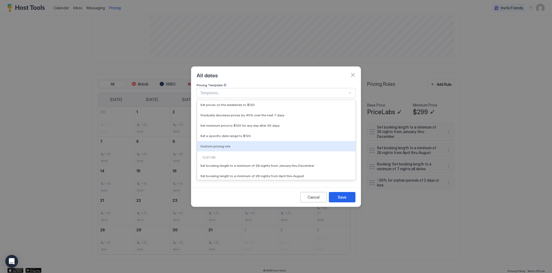
scroll to position [19, 0]
click at [230, 143] on div "Custom pricing rule" at bounding box center [276, 145] width 152 height 4
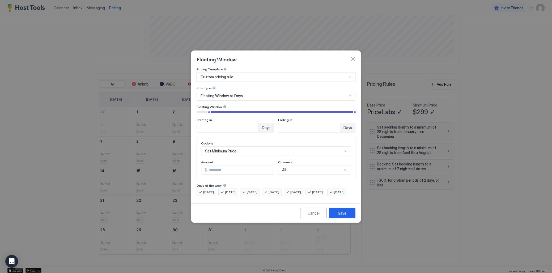
click at [226, 94] on span "Floating Window of Days" at bounding box center [222, 96] width 42 height 5
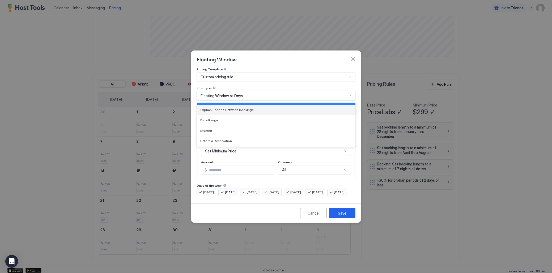
scroll to position [20, 0]
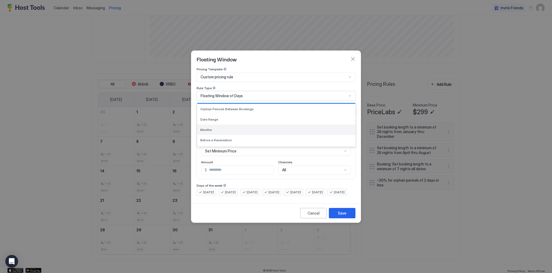
click at [222, 128] on div "Months" at bounding box center [276, 130] width 152 height 4
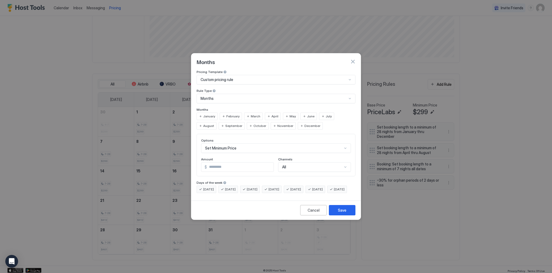
drag, startPoint x: 289, startPoint y: 122, endPoint x: 256, endPoint y: 117, distance: 33.7
click at [304, 124] on span "December" at bounding box center [312, 126] width 16 height 5
click at [207, 114] on span "January" at bounding box center [209, 116] width 12 height 5
click at [229, 114] on span "February" at bounding box center [232, 116] width 13 height 5
click at [213, 143] on div "Set Minimum Price" at bounding box center [276, 148] width 150 height 10
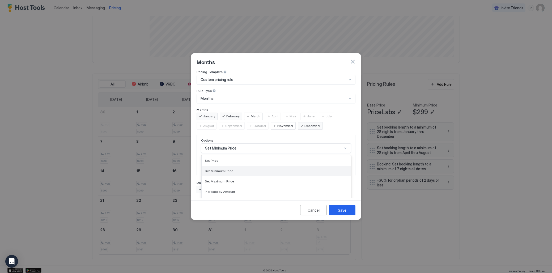
scroll to position [27, 0]
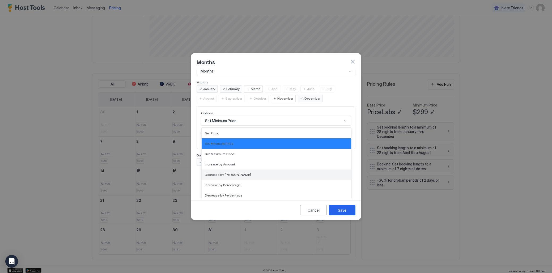
click at [222, 173] on span "Decrease by [PERSON_NAME]" at bounding box center [228, 175] width 46 height 4
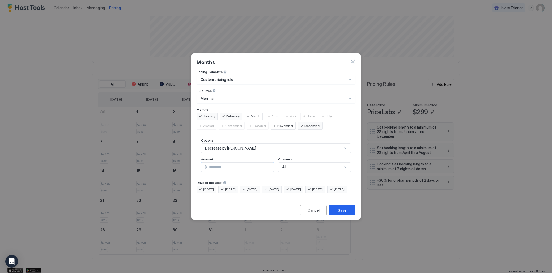
click at [231, 163] on input "***" at bounding box center [240, 167] width 67 height 9
click at [245, 146] on div "Decrease by [PERSON_NAME]" at bounding box center [276, 148] width 150 height 10
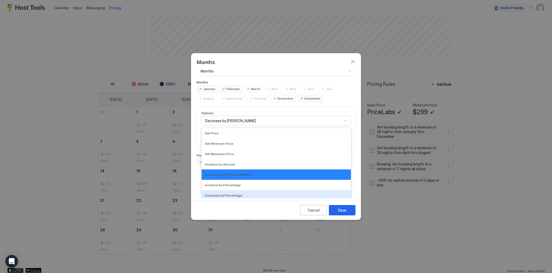
click at [229, 193] on span "Decrease by Percentage" at bounding box center [223, 195] width 37 height 4
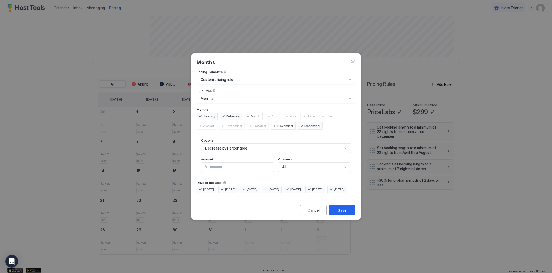
scroll to position [0, 0]
drag, startPoint x: 220, startPoint y: 162, endPoint x: 206, endPoint y: 162, distance: 13.8
click at [206, 162] on div "% ***" at bounding box center [237, 167] width 73 height 10
type input "**"
click at [346, 213] on div "Save" at bounding box center [342, 210] width 9 height 6
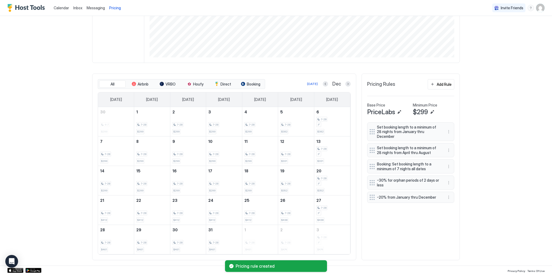
click at [386, 209] on div "Set booking length to a minimum of 28 nights from January thru December Set boo…" at bounding box center [410, 188] width 87 height 132
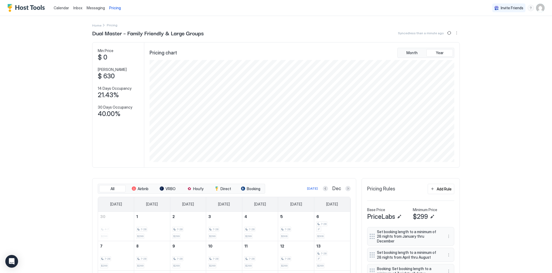
scroll to position [5, 0]
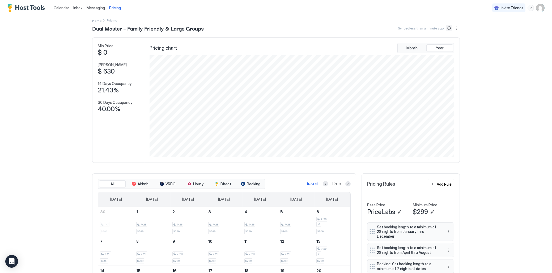
click at [449, 27] on button "Sync prices" at bounding box center [449, 28] width 6 height 6
click at [451, 28] on button "Sync prices" at bounding box center [449, 28] width 6 height 6
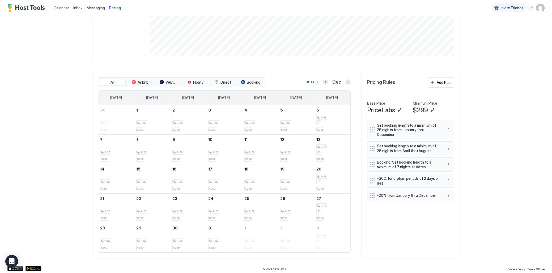
scroll to position [107, 0]
click at [474, 190] on div "Calendar Inbox Messaging Pricing Invite Friends DL Home Pricing Dual Master – F…" at bounding box center [276, 136] width 552 height 273
click at [325, 82] on button "Previous month" at bounding box center [325, 81] width 5 height 5
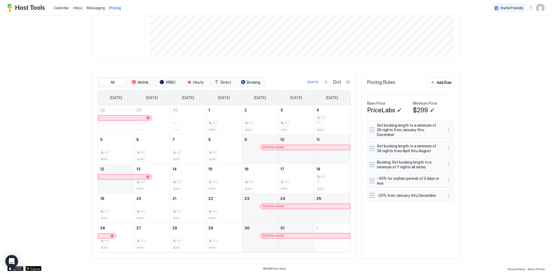
click at [325, 82] on button "Previous month" at bounding box center [325, 81] width 5 height 5
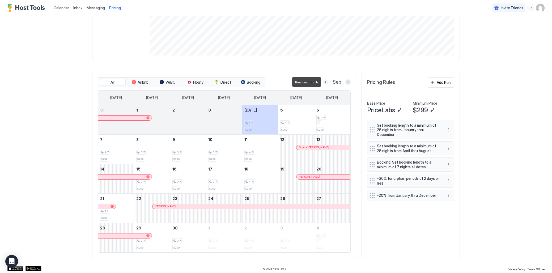
click at [325, 82] on button "Previous month" at bounding box center [325, 81] width 5 height 5
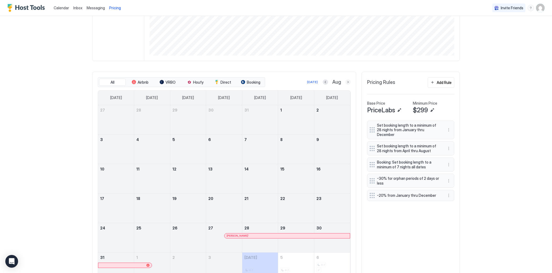
click at [350, 81] on button "Next month" at bounding box center [347, 81] width 5 height 5
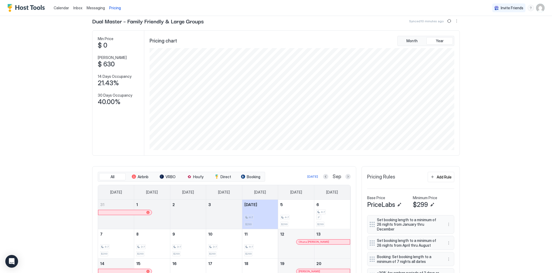
scroll to position [0, 0]
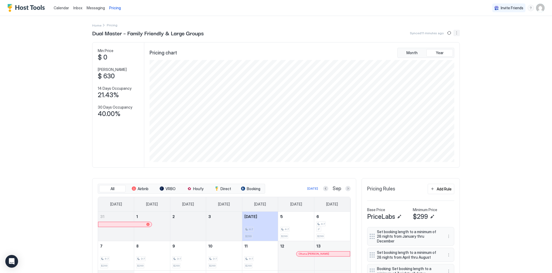
click at [457, 33] on button "More options" at bounding box center [456, 33] width 6 height 6
click at [444, 48] on span "Listing Settings" at bounding box center [448, 49] width 24 height 4
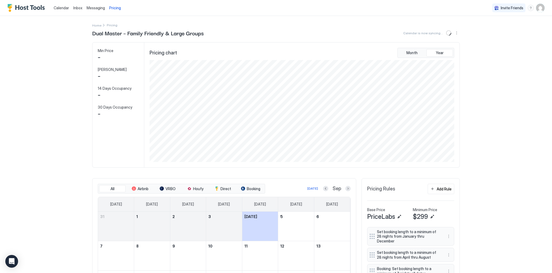
scroll to position [102, 306]
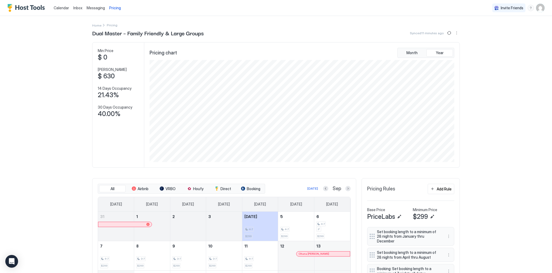
drag, startPoint x: 107, startPoint y: 53, endPoint x: 105, endPoint y: 57, distance: 4.2
click at [107, 53] on span "Min Price" at bounding box center [106, 50] width 16 height 5
click at [105, 57] on span "$ 0" at bounding box center [103, 57] width 10 height 8
click at [527, 111] on div "Calendar Inbox Messaging Pricing Invite Friends DL Home Pricing Dual Master – F…" at bounding box center [276, 136] width 552 height 273
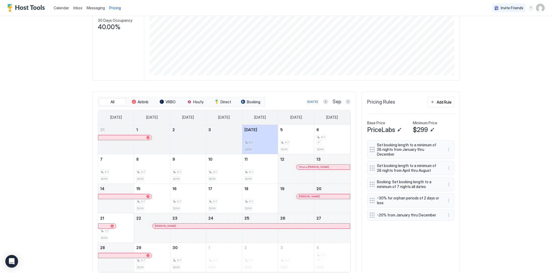
scroll to position [89, 0]
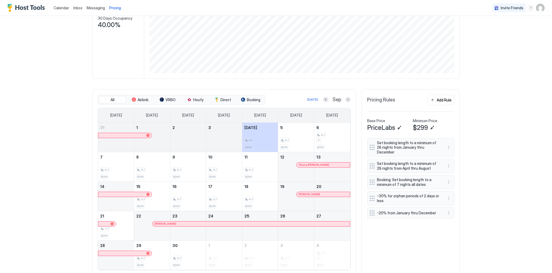
click at [5, 266] on body "Calendar Inbox Messaging Pricing Invite Friends DL Home Pricing Dual Master – F…" at bounding box center [276, 189] width 552 height 379
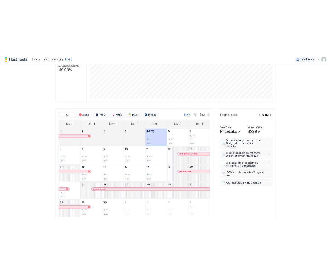
scroll to position [0, 0]
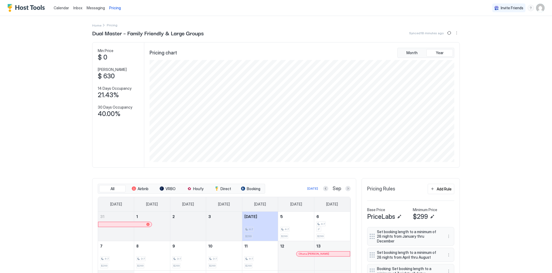
click at [91, 6] on span "Messaging" at bounding box center [96, 8] width 18 height 5
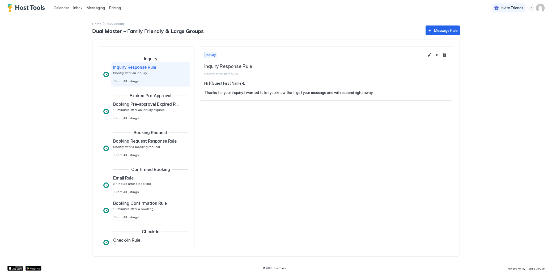
click at [163, 69] on div "Inquiry Response Rule" at bounding box center [146, 67] width 67 height 5
click at [430, 56] on button "Edit message rule" at bounding box center [429, 55] width 6 height 6
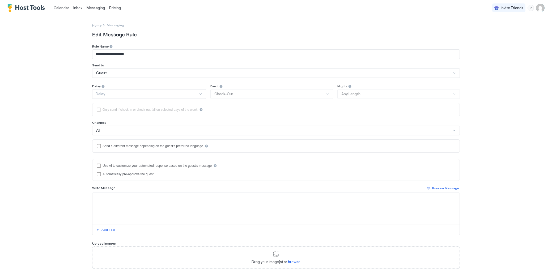
type textarea "**********"
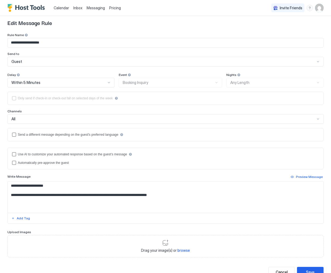
scroll to position [14, 0]
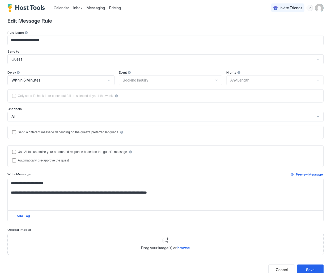
click at [159, 121] on div "All" at bounding box center [165, 117] width 316 height 10
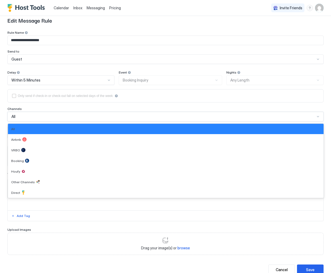
click at [162, 118] on div "All" at bounding box center [163, 116] width 304 height 5
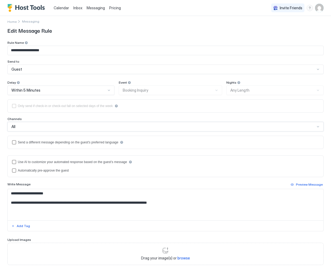
scroll to position [4, 0]
click at [14, 162] on div "useAI" at bounding box center [14, 161] width 4 height 4
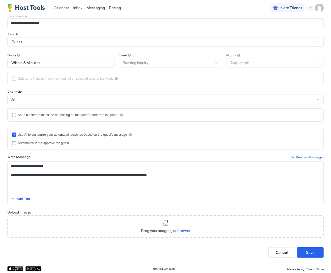
scroll to position [31, 0]
click at [315, 255] on button "Save" at bounding box center [310, 252] width 27 height 10
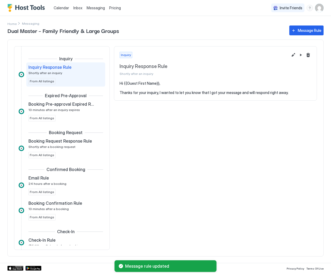
click at [290, 59] on div "Inquiry Inquiry Response Rule Shortly after an inquiry" at bounding box center [215, 63] width 202 height 35
click at [293, 56] on button "Edit message rule" at bounding box center [293, 55] width 6 height 6
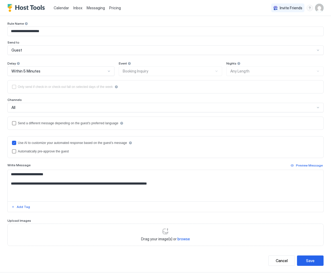
scroll to position [31, 0]
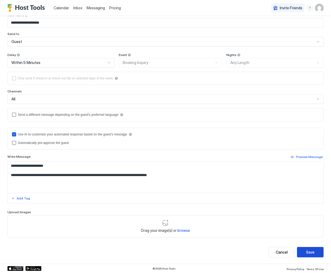
click at [309, 255] on button "Save" at bounding box center [310, 252] width 27 height 10
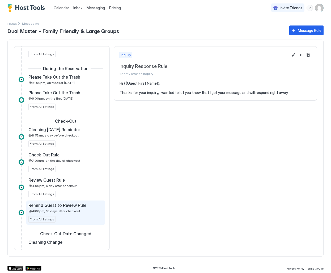
scroll to position [275, 0]
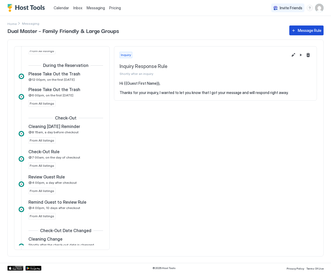
click at [313, 31] on div "Message Rule" at bounding box center [310, 31] width 24 height 6
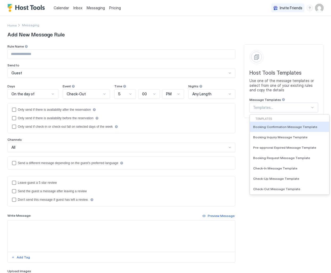
click at [290, 107] on div at bounding box center [281, 107] width 57 height 5
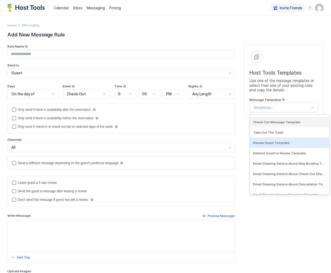
scroll to position [67, 0]
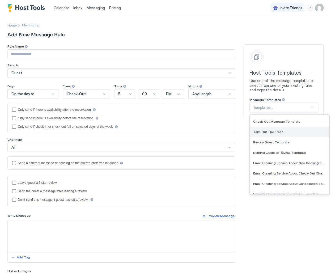
type input "*"
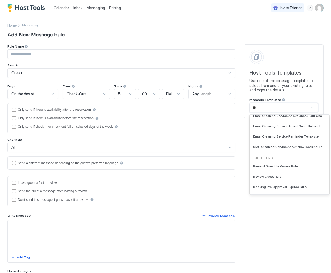
scroll to position [0, 0]
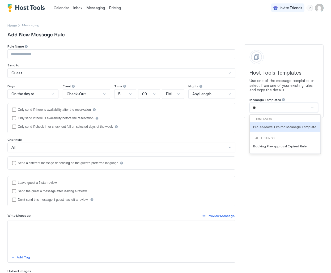
type input "*"
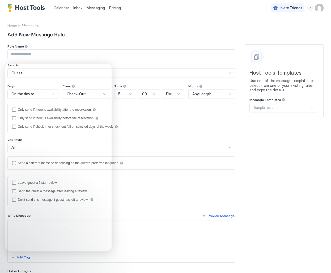
click at [125, 115] on div "Only send if there is availability after the reservation Only send if there is …" at bounding box center [121, 118] width 219 height 21
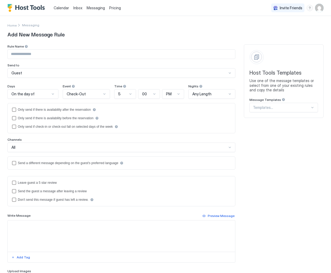
click at [69, 55] on input "Input Field" at bounding box center [121, 54] width 227 height 9
type input "**********"
click at [44, 94] on div "On the day of" at bounding box center [30, 94] width 39 height 5
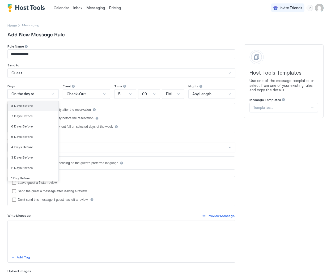
scroll to position [765, 0]
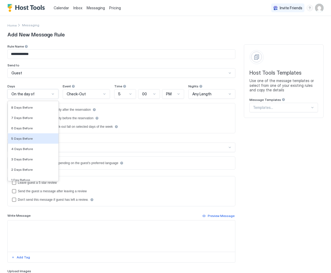
click at [37, 138] on div "5 Days Before" at bounding box center [33, 139] width 44 height 4
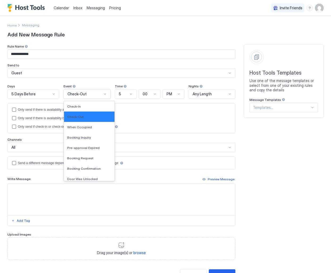
click at [82, 94] on span "Check-Out" at bounding box center [76, 94] width 19 height 5
click at [85, 104] on div "Check-In" at bounding box center [89, 106] width 44 height 4
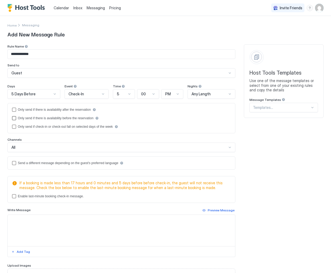
click at [16, 117] on div "Only send if there is availability before the reservation" at bounding box center [121, 118] width 219 height 4
click at [16, 109] on div "afterReservation" at bounding box center [14, 110] width 4 height 4
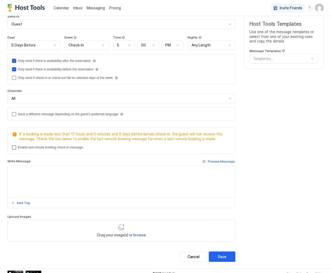
scroll to position [53, 0]
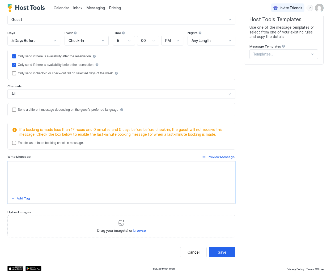
drag, startPoint x: 86, startPoint y: 172, endPoint x: 89, endPoint y: 172, distance: 2.7
click at [87, 172] on textarea "Input Field" at bounding box center [121, 177] width 227 height 31
click at [176, 172] on textarea "Input Field" at bounding box center [121, 177] width 227 height 31
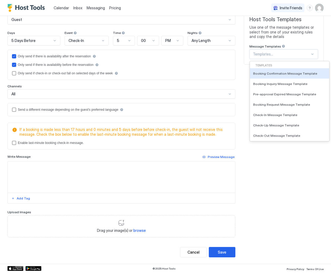
click at [300, 58] on div "Templates..." at bounding box center [283, 54] width 69 height 10
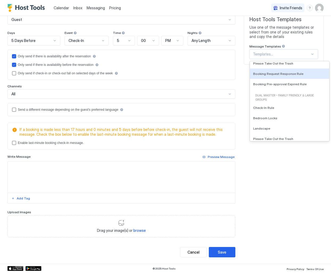
scroll to position [290, 0]
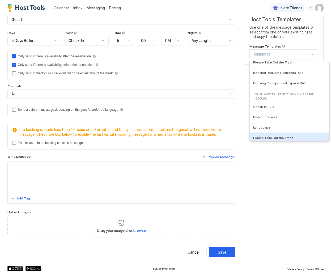
click at [120, 177] on textarea "Input Field" at bounding box center [121, 177] width 227 height 31
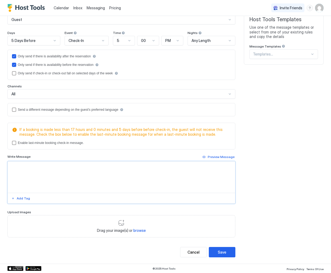
click at [119, 176] on textarea "Input Field" at bounding box center [121, 177] width 227 height 31
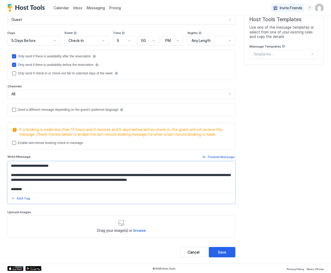
scroll to position [1, 0]
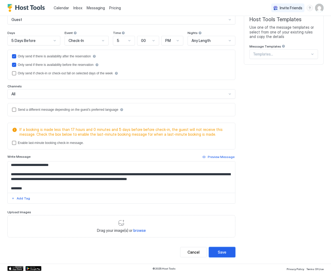
click at [223, 255] on button "Save" at bounding box center [222, 252] width 27 height 10
type textarea "**********"
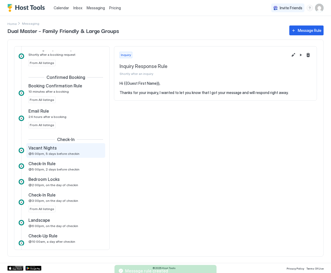
scroll to position [91, 0]
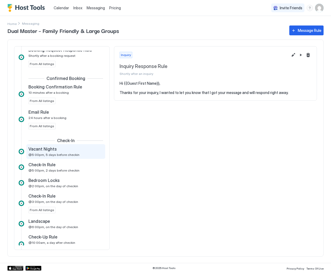
click at [57, 150] on div "Vacant Nights" at bounding box center [61, 148] width 67 height 5
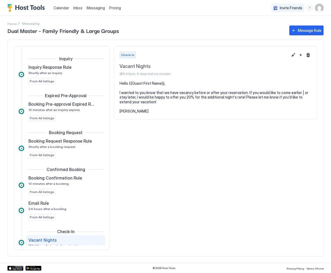
click at [183, 18] on div "Home Messaging" at bounding box center [165, 20] width 316 height 9
click at [34, 9] on img "Host Tools Logo" at bounding box center [27, 8] width 40 height 8
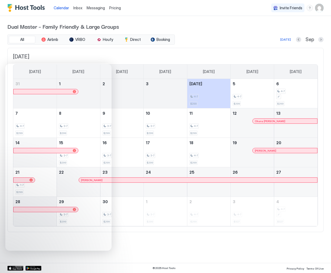
click at [213, 17] on div "Dual Master – Family Friendly & Large Groups All Airbnb VRBO Houfy Direct Booki…" at bounding box center [165, 127] width 316 height 223
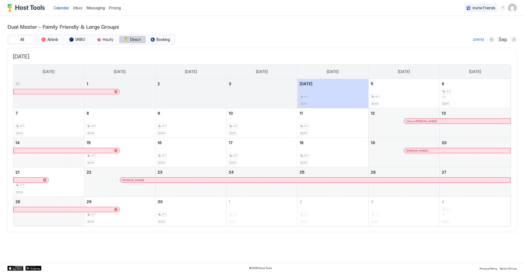
click at [136, 39] on span "Direct" at bounding box center [135, 39] width 11 height 5
click at [515, 9] on img "User profile" at bounding box center [512, 8] width 9 height 9
click at [495, 26] on div "Settings" at bounding box center [482, 29] width 67 height 9
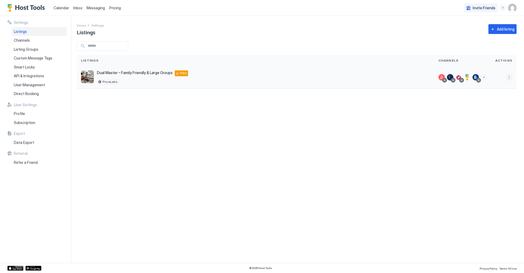
click at [510, 78] on button "More options" at bounding box center [509, 77] width 6 height 6
click at [489, 100] on span "Listing Settings" at bounding box center [497, 102] width 24 height 4
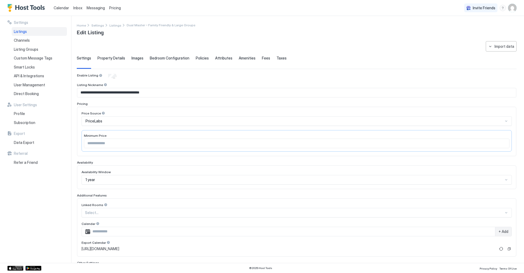
click at [262, 59] on span "Fees" at bounding box center [266, 58] width 8 height 5
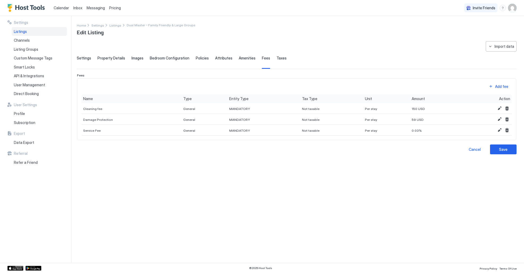
click at [277, 57] on span "Taxes" at bounding box center [282, 58] width 10 height 5
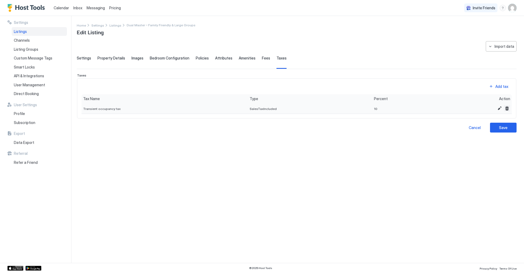
click at [507, 108] on button "Delete" at bounding box center [507, 108] width 6 height 6
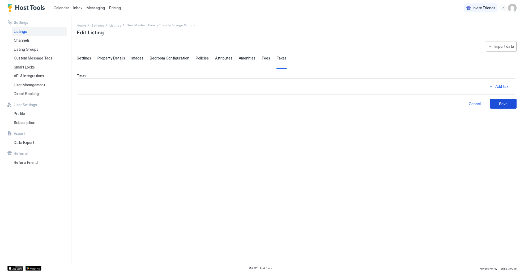
click at [505, 106] on div "Save" at bounding box center [503, 104] width 9 height 6
